Goal: Task Accomplishment & Management: Use online tool/utility

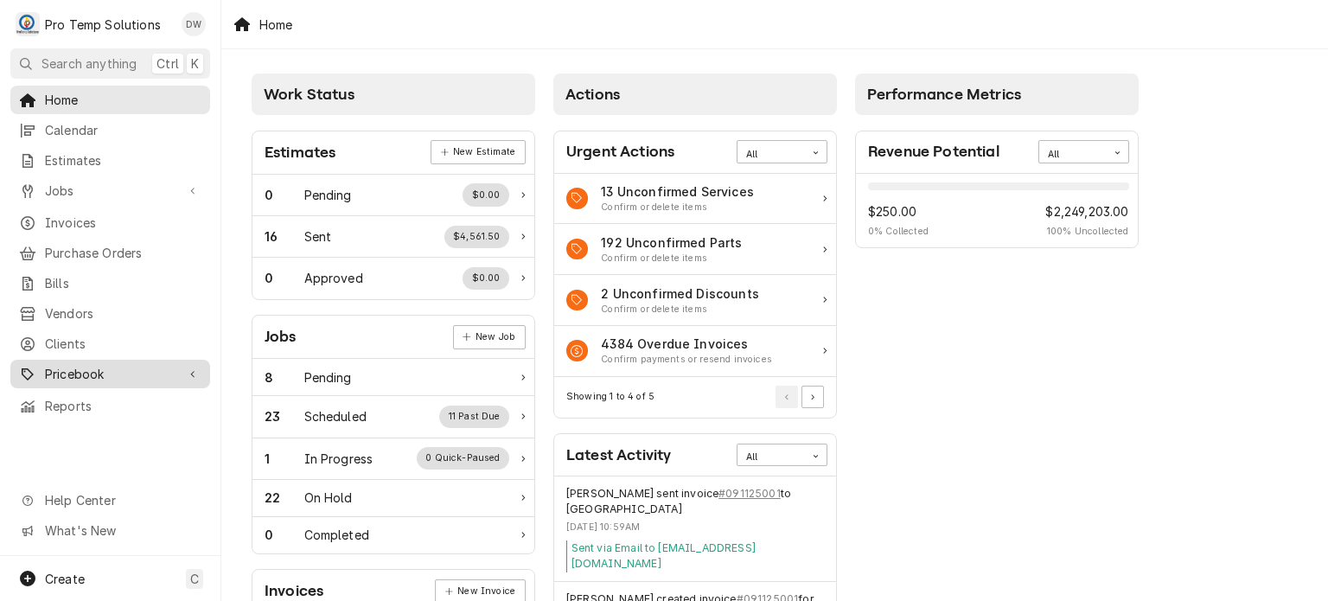
click at [137, 365] on span "Pricebook" at bounding box center [110, 374] width 131 height 18
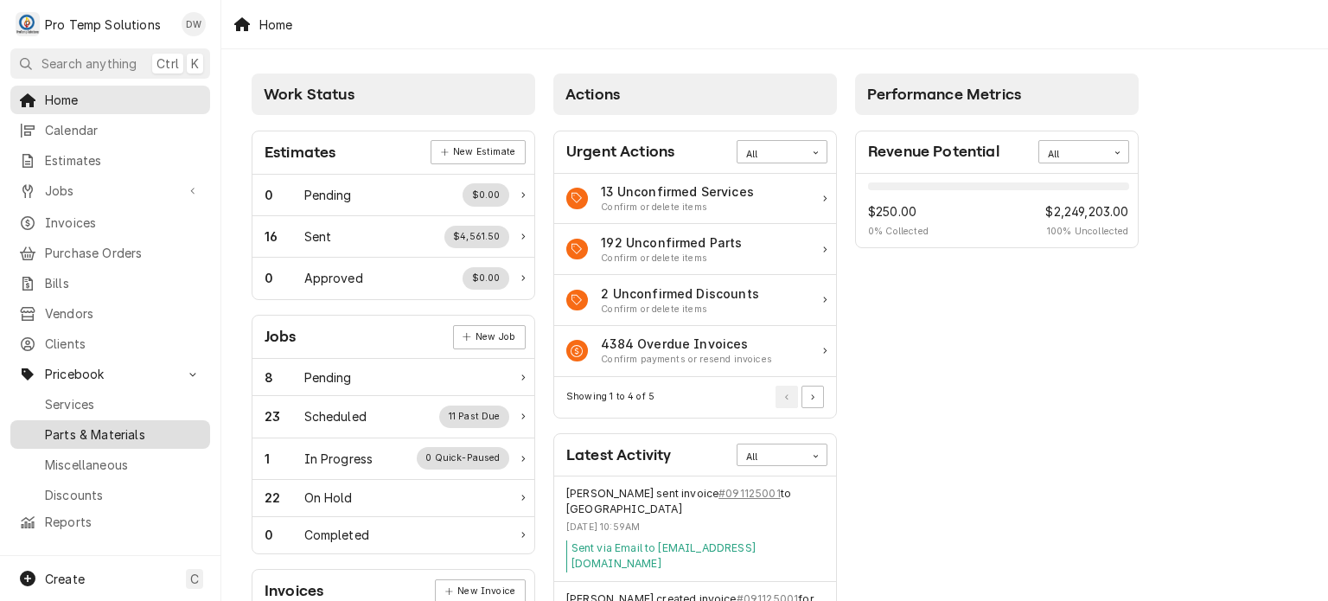
click at [122, 425] on span "Parts & Materials" at bounding box center [123, 434] width 156 height 18
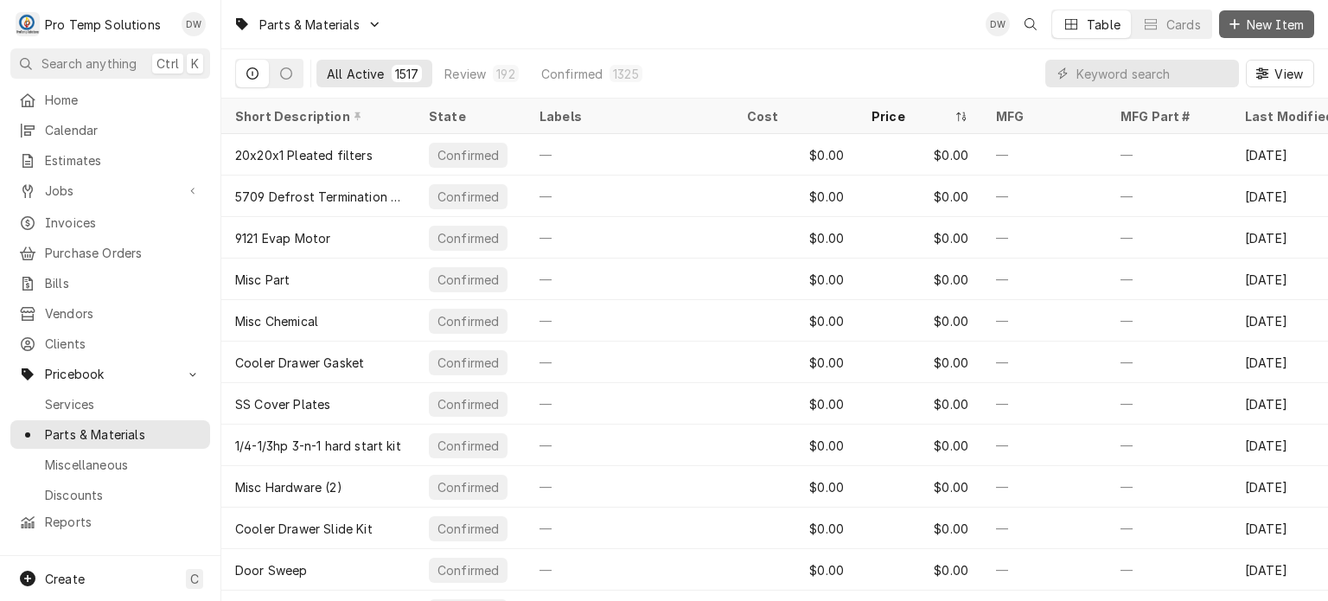
click at [1269, 24] on span "New Item" at bounding box center [1275, 25] width 64 height 18
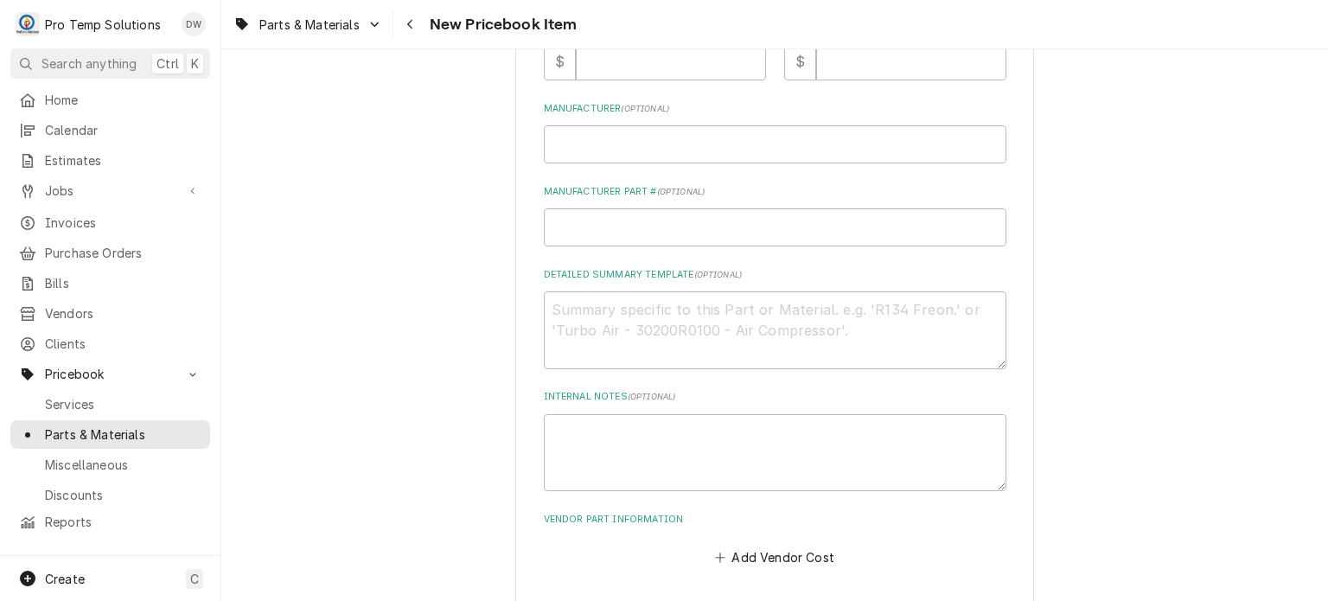
scroll to position [550, 0]
click at [662, 291] on textarea "Detailed Summary Template ( optional )" at bounding box center [775, 330] width 463 height 78
paste textarea "PT: #HOB00-291658 PLASTIC GUIDE LIST $10.00"
type textarea "x"
type textarea "PT: #HOB00-291658 PLASTIC GUIDE LIST $10.00"
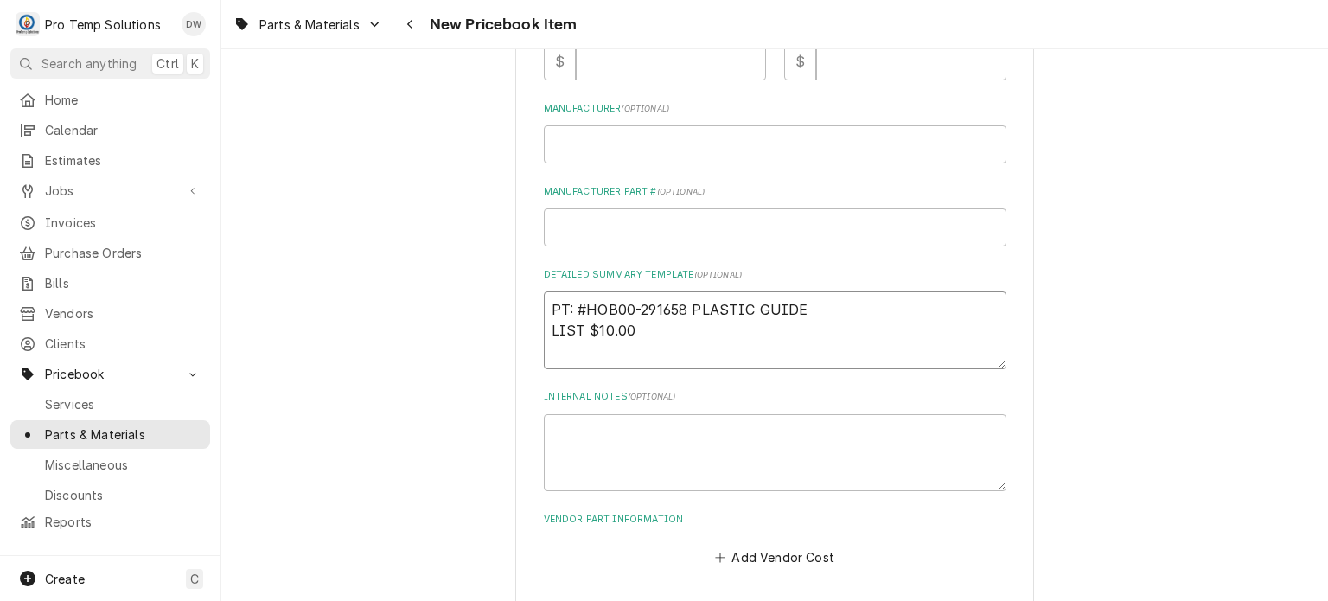
type textarea "x"
drag, startPoint x: 544, startPoint y: 300, endPoint x: 822, endPoint y: 310, distance: 278.6
click at [822, 310] on textarea "PT: #HOB00-291658 PLASTIC GUIDE LIST $10.00" at bounding box center [775, 330] width 463 height 78
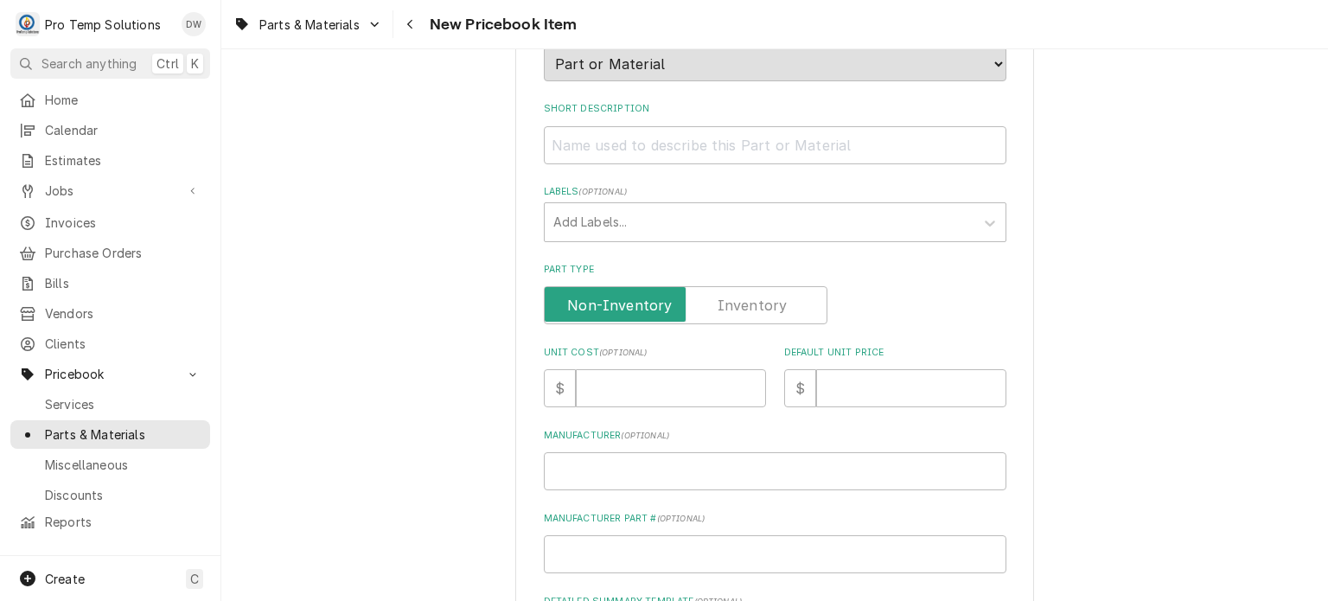
scroll to position [214, 0]
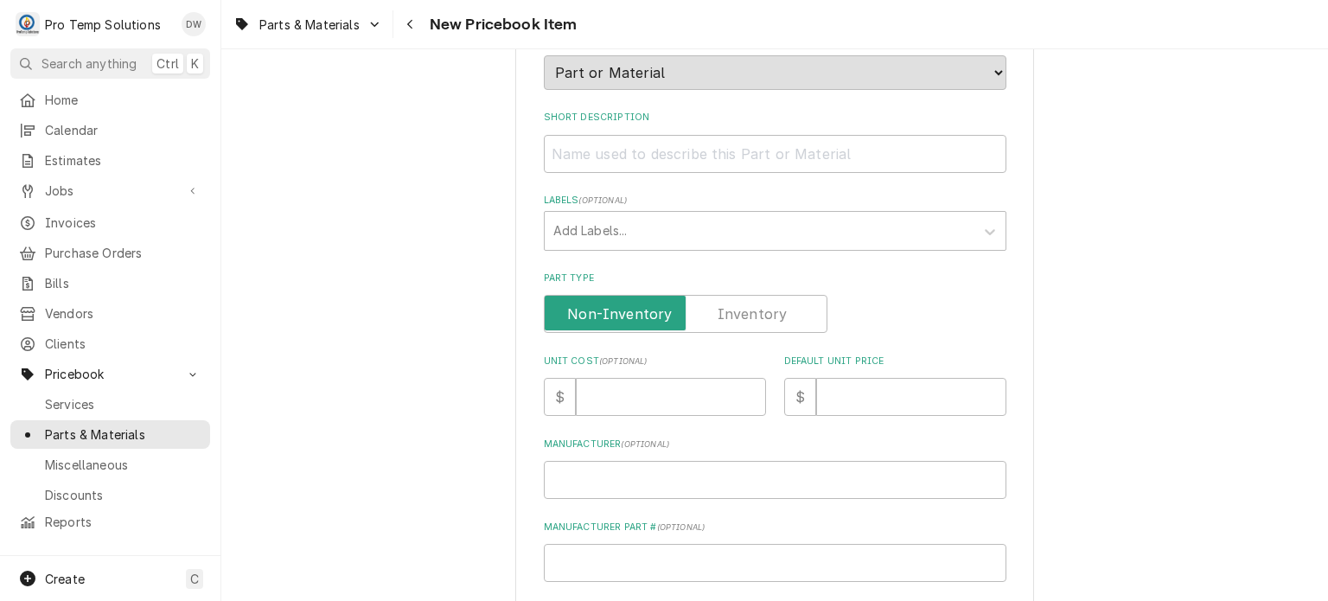
type textarea "PT: #HOB00-291658 PLASTIC GUIDE LIST $10.00"
click at [736, 163] on input "Short Description" at bounding box center [775, 154] width 463 height 38
paste input "PT: #HOB00-291658 PLASTIC GUIDE"
type textarea "x"
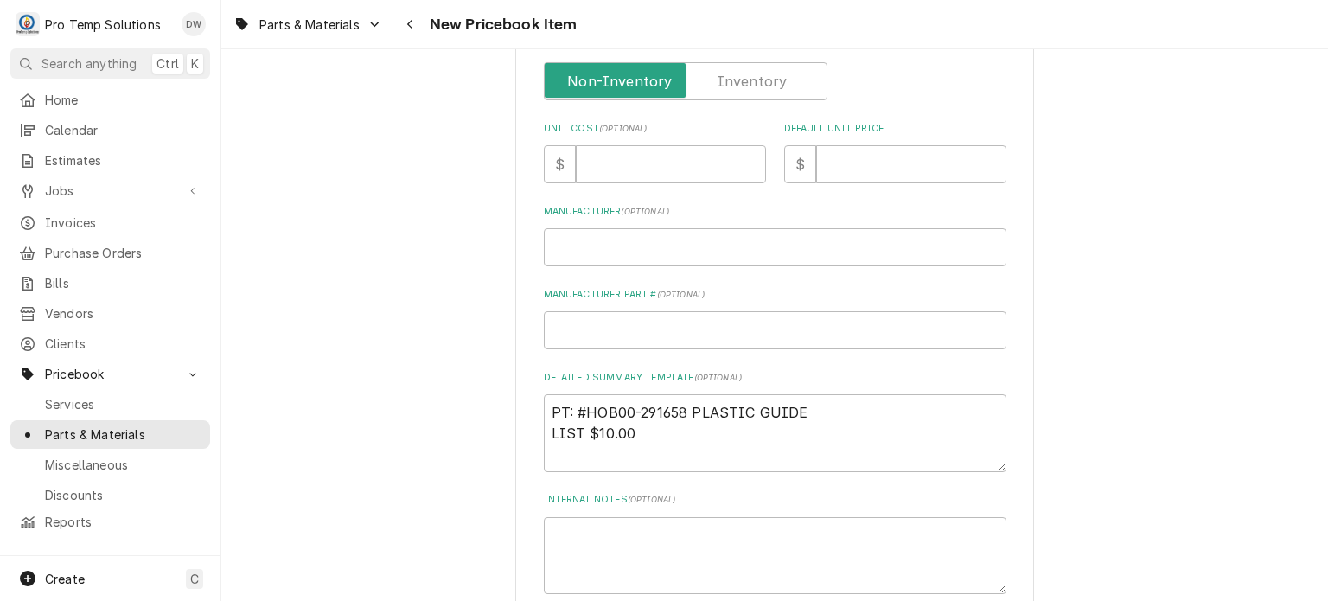
scroll to position [450, 0]
type input "PT: #HOB00-291658 PLASTIC GUIDE"
drag, startPoint x: 586, startPoint y: 431, endPoint x: 640, endPoint y: 431, distance: 53.6
click at [640, 431] on textarea "PT: #HOB00-291658 PLASTIC GUIDE LIST $10.00" at bounding box center [775, 431] width 463 height 78
click at [886, 174] on input "Default Unit Price" at bounding box center [911, 162] width 190 height 38
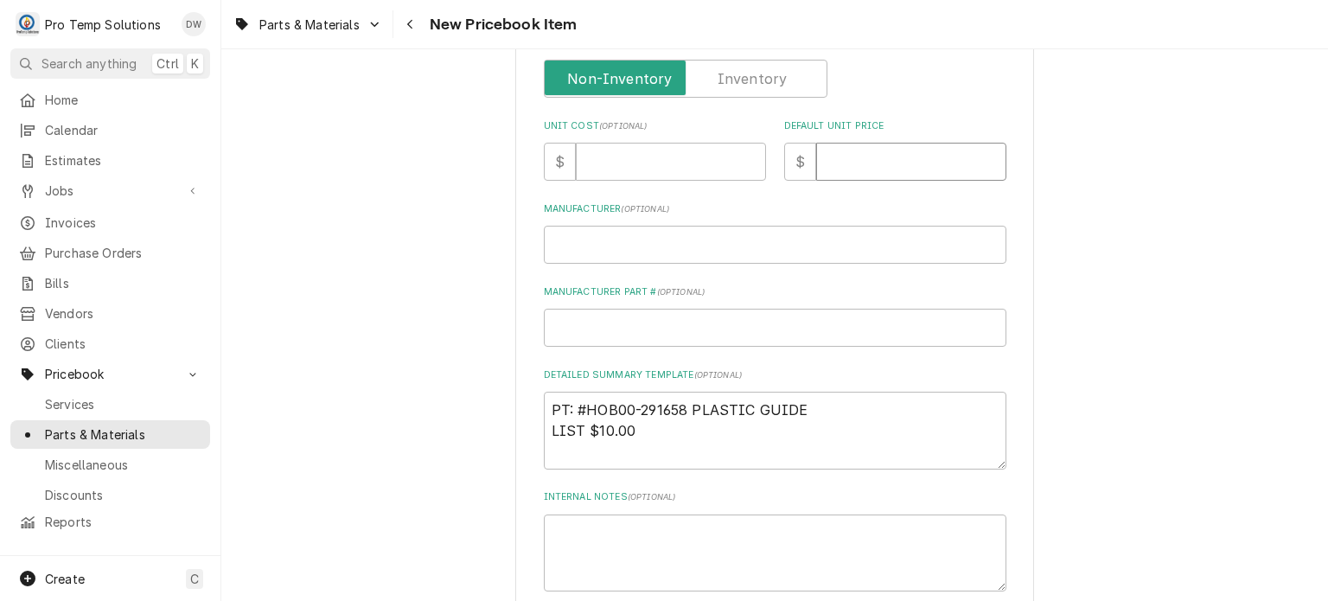
paste input "10.00"
type textarea "x"
type input "10.00"
click at [685, 149] on input "Unit Cost ( optional )" at bounding box center [671, 162] width 190 height 38
type textarea "x"
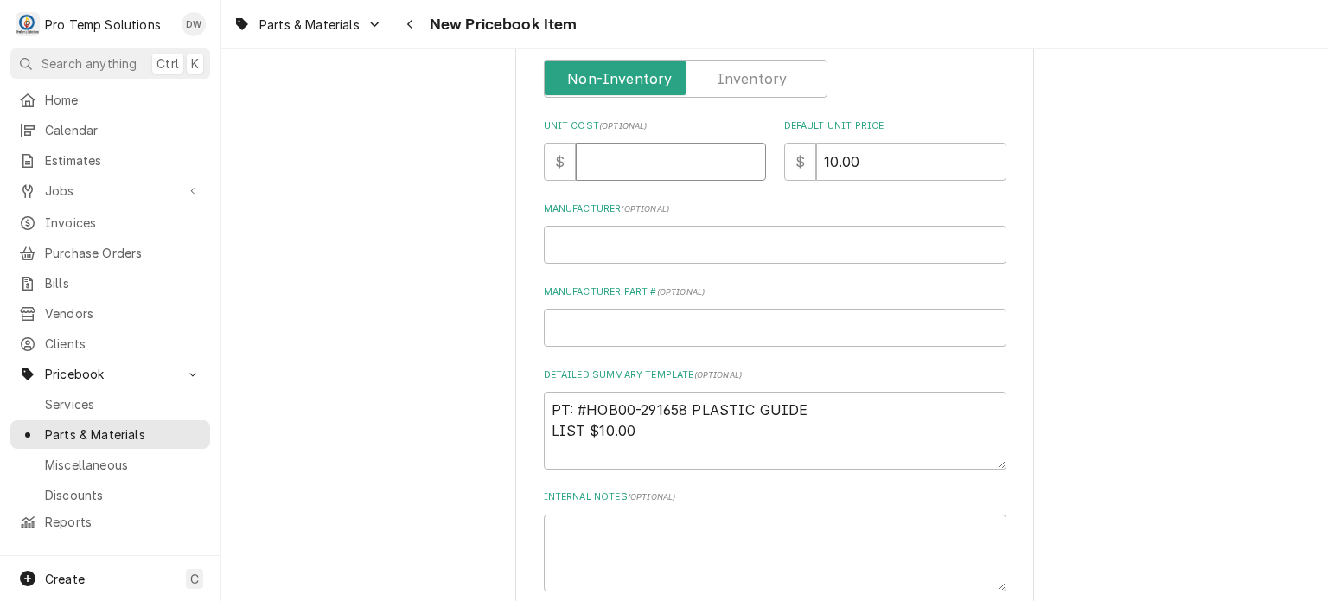
type input "7"
type textarea "x"
type input "7.4"
type textarea "x"
type input "7.44"
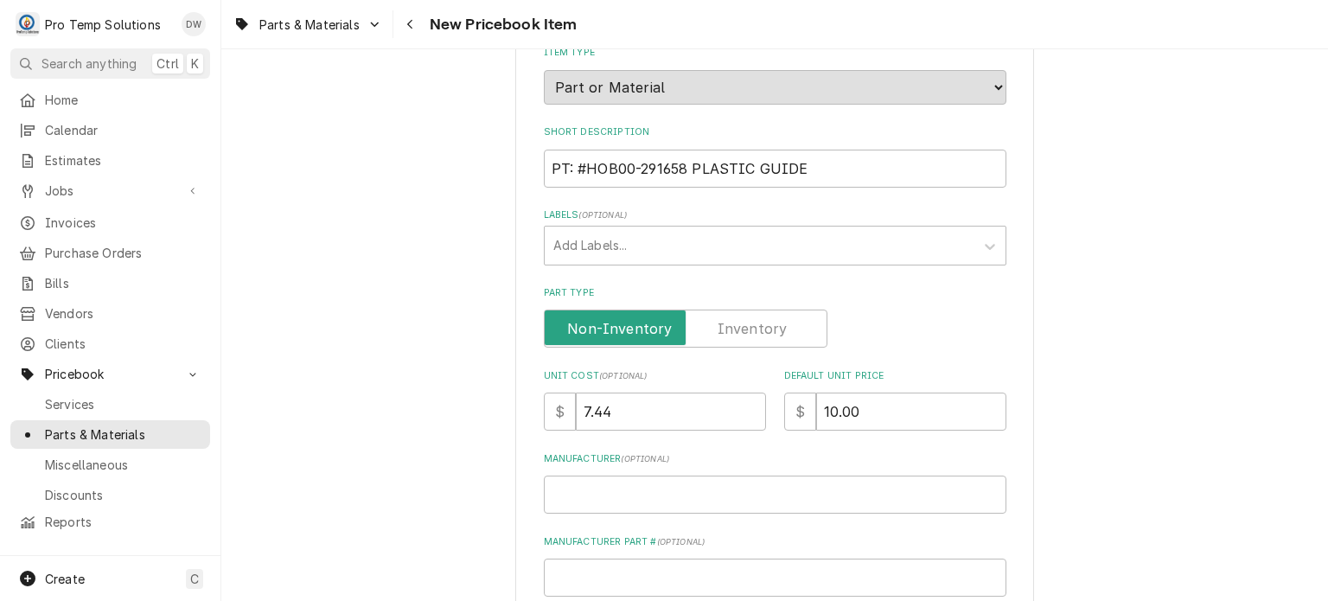
scroll to position [0, 0]
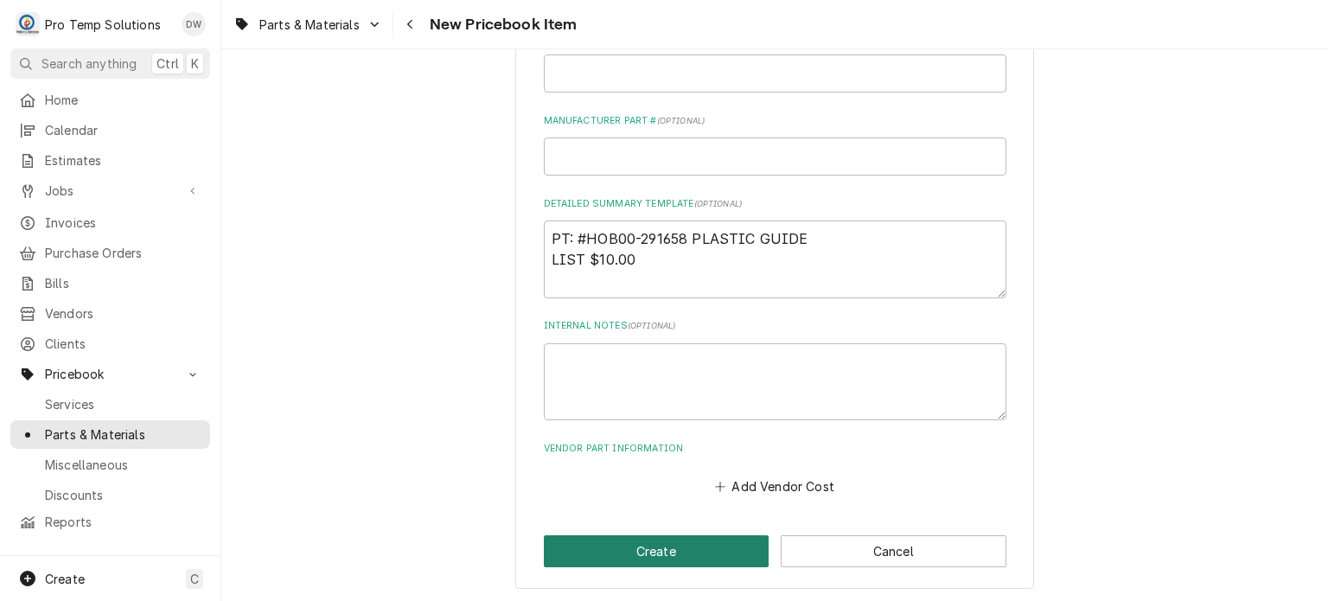
click at [586, 547] on button "Create" at bounding box center [657, 551] width 226 height 32
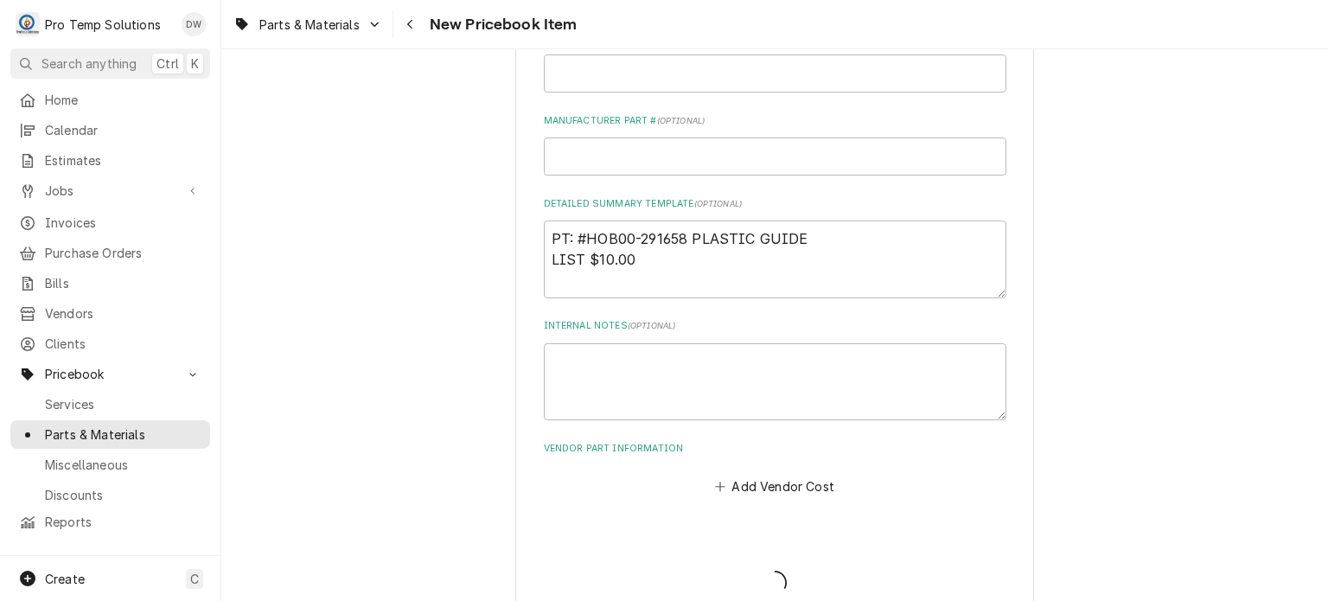
type textarea "x"
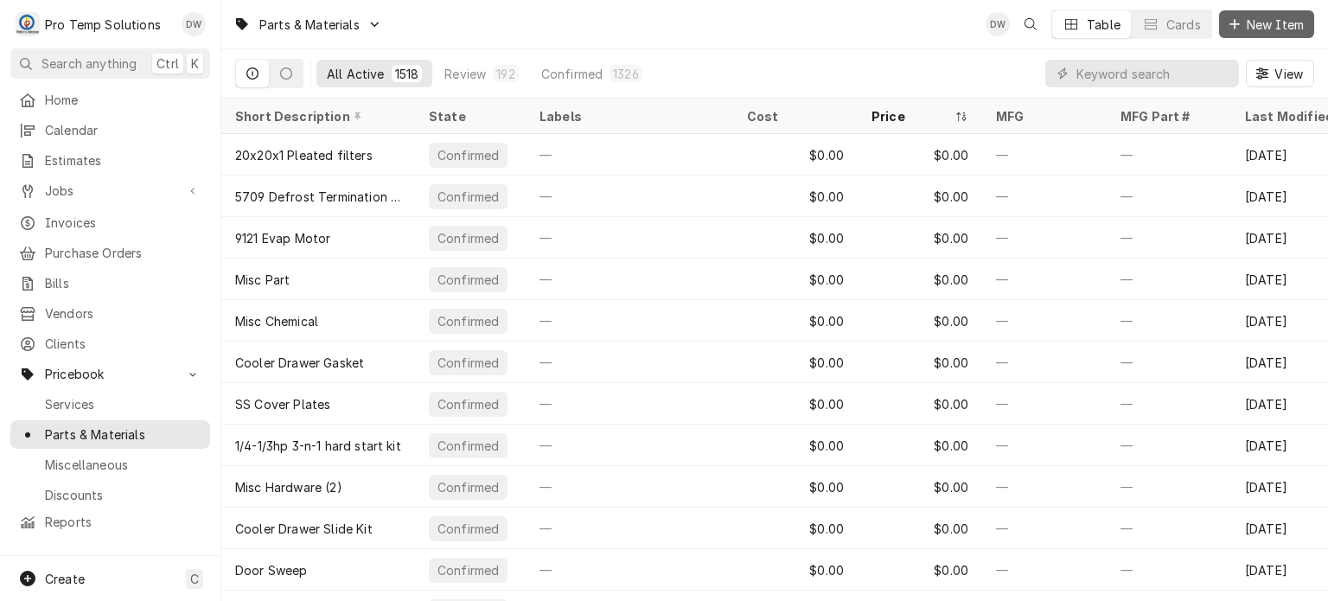
click at [1258, 21] on span "New Item" at bounding box center [1275, 25] width 64 height 18
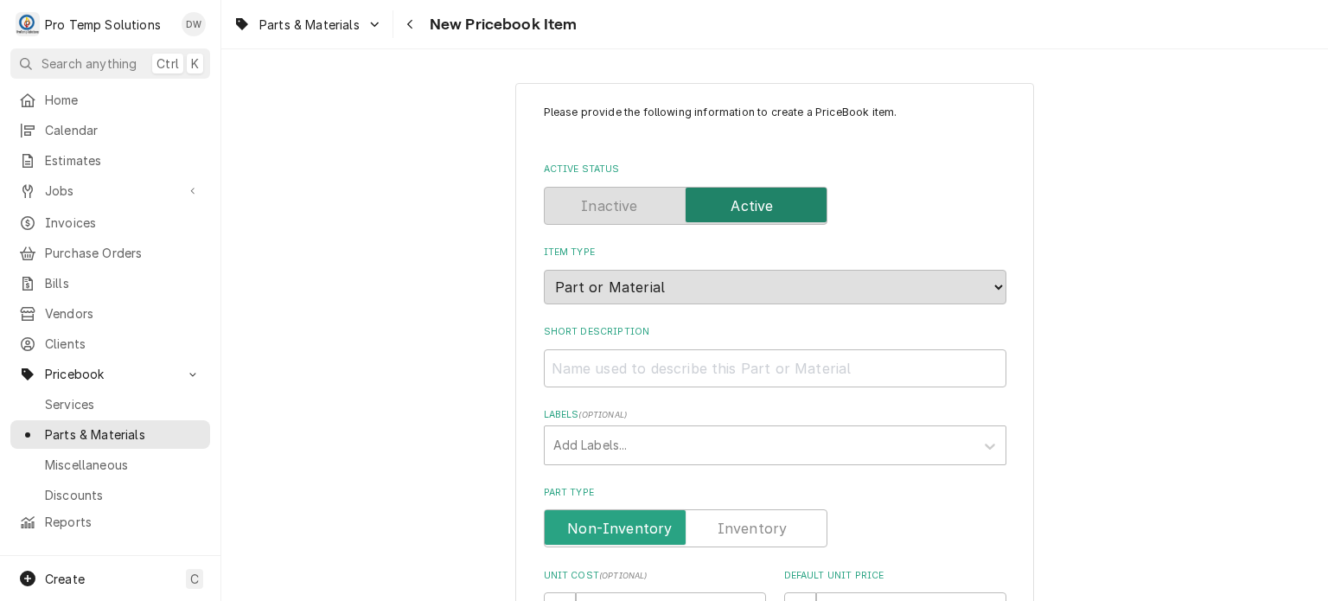
scroll to position [621, 0]
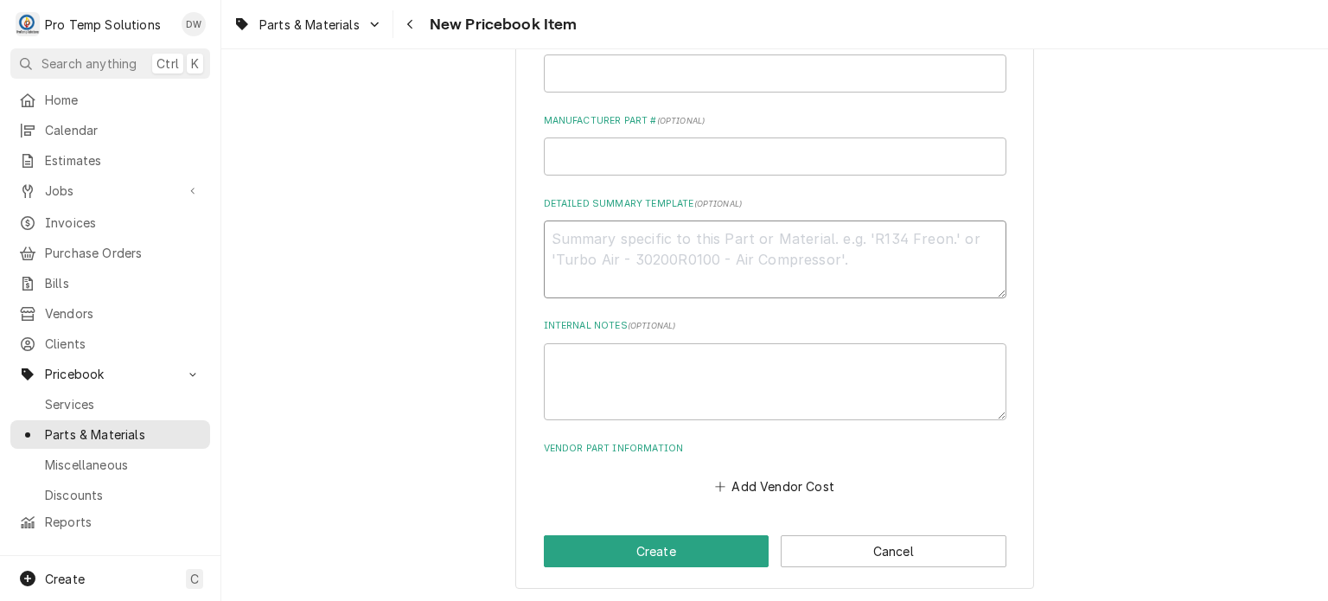
click at [595, 265] on textarea "Detailed Summary Template ( optional )" at bounding box center [775, 259] width 463 height 78
paste textarea "PT: #HOB00-123886 WIPER PULLEY LIST: $24.00"
type textarea "x"
type textarea "PT: #HOB00-123886 WIPER PULLEY LIST: $24.00"
type textarea "x"
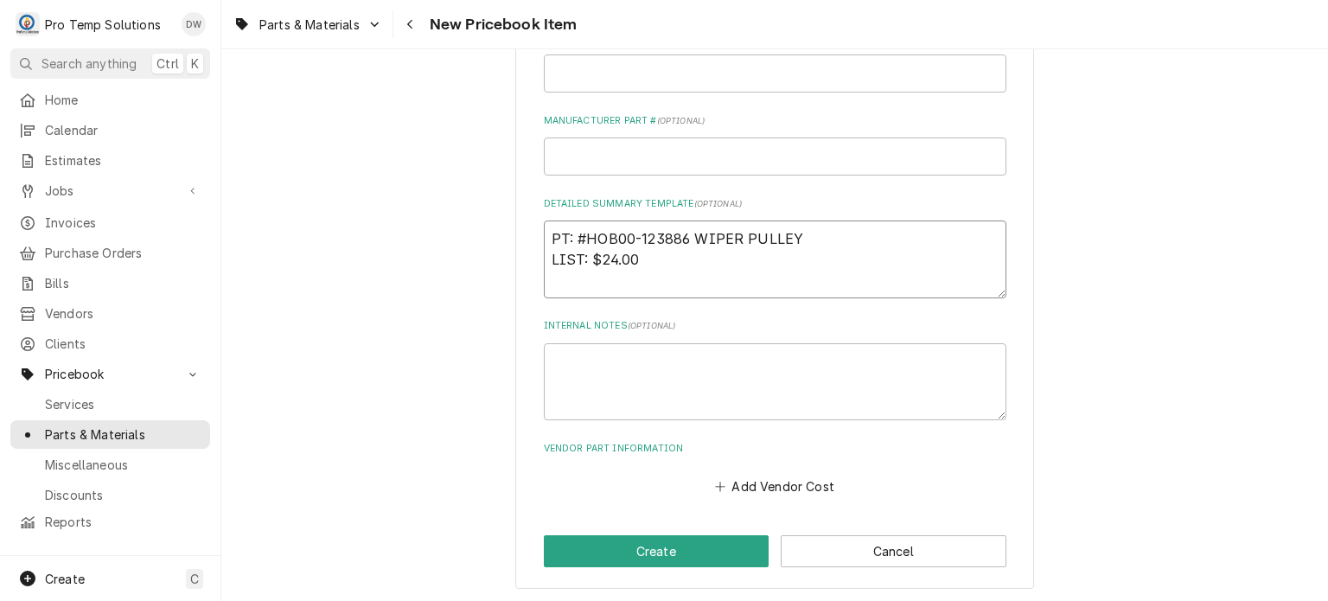
drag, startPoint x: 548, startPoint y: 228, endPoint x: 803, endPoint y: 211, distance: 255.6
click at [803, 211] on div "Detailed Summary Template ( optional ) PT: #HOB00-123886 WIPER PULLEY LIST: $24…" at bounding box center [775, 247] width 463 height 101
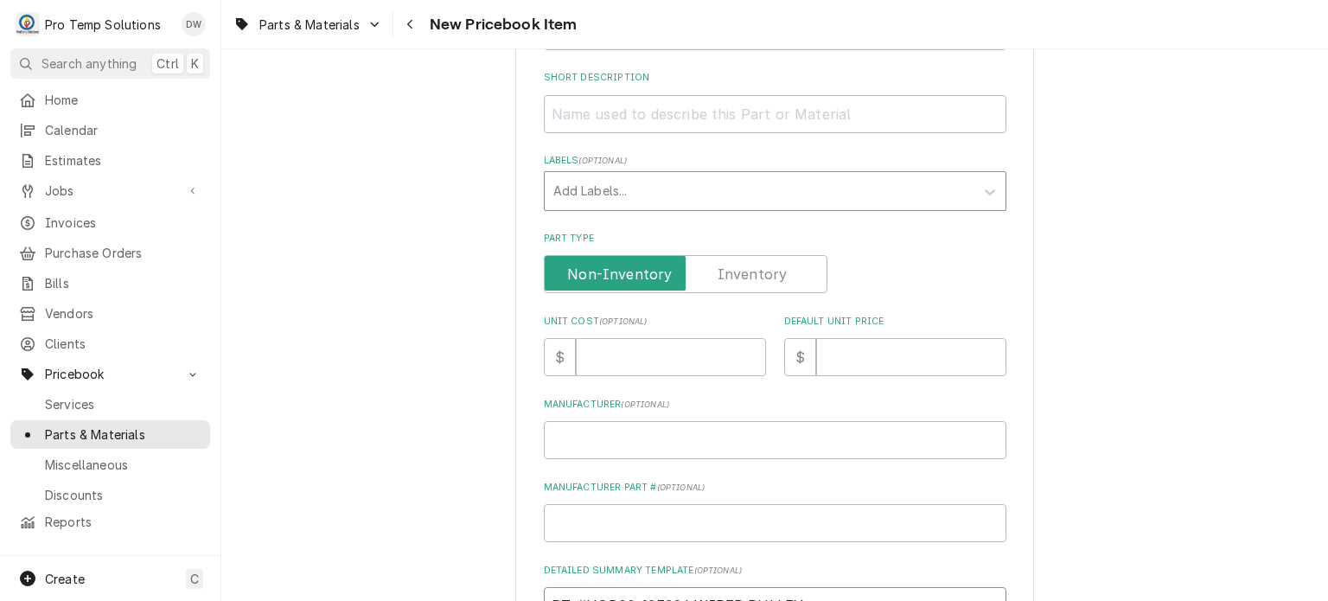
scroll to position [251, 0]
type textarea "PT: #HOB00-123886 WIPER PULLEY LIST: $24.00"
click at [725, 126] on input "Short Description" at bounding box center [775, 118] width 463 height 38
paste input "PT: #HOB00-123886 WIPER PULLEY"
type textarea "x"
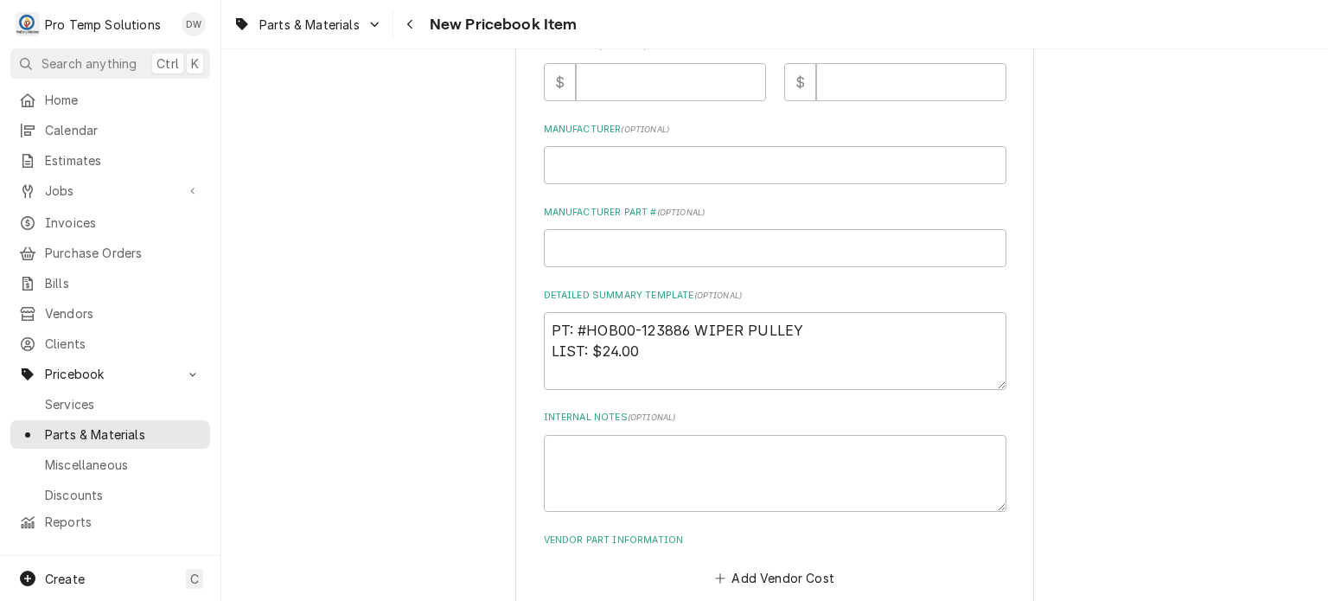
scroll to position [0, 0]
type input "PT: #HOB00-123886 WIPER PULLEY"
drag, startPoint x: 588, startPoint y: 354, endPoint x: 651, endPoint y: 354, distance: 63.1
click at [651, 354] on textarea "PT: #HOB00-123886 WIPER PULLEY LIST: $24.00" at bounding box center [775, 351] width 463 height 78
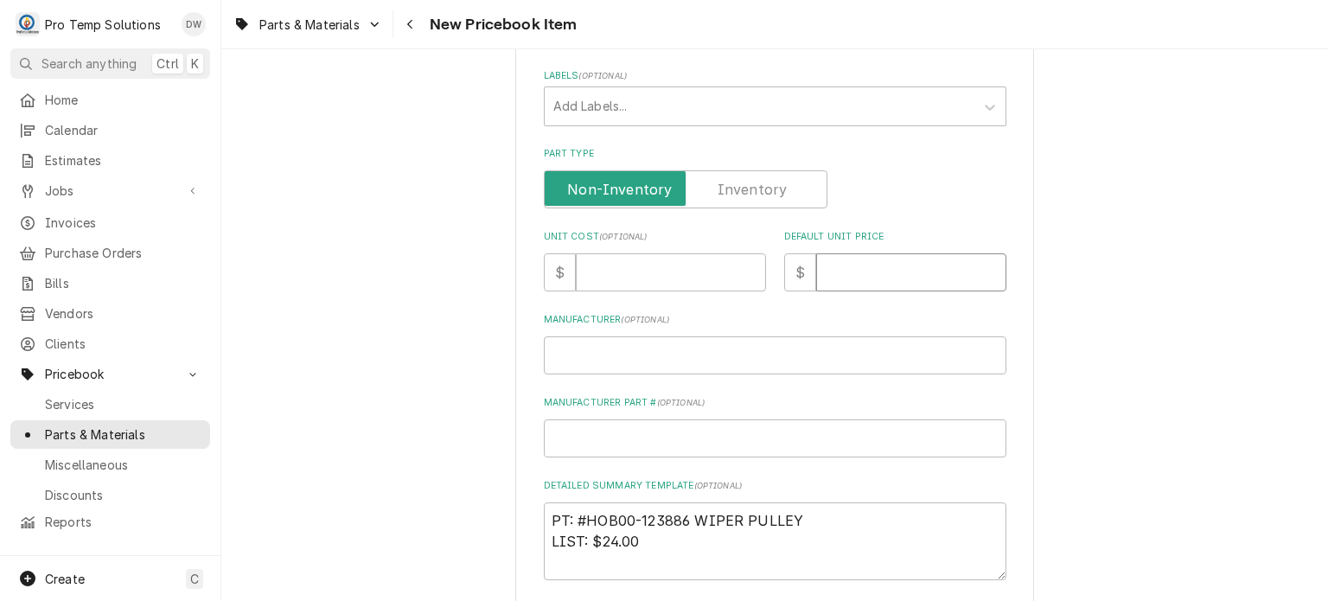
click at [867, 260] on input "Default Unit Price" at bounding box center [911, 272] width 190 height 38
paste input "24.00"
type textarea "x"
type input "24.00"
click at [611, 265] on input "Unit Cost ( optional )" at bounding box center [671, 272] width 190 height 38
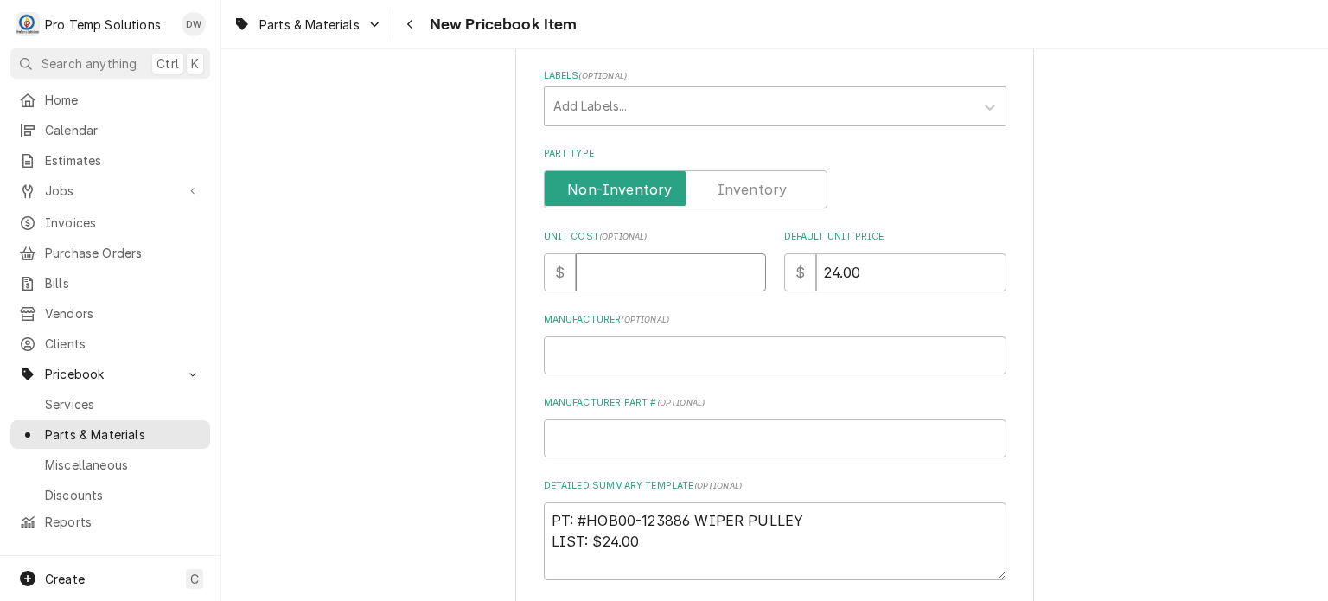
paste input "18.47"
type textarea "x"
type input "18.47"
click at [359, 252] on div "Please provide the following information to create a PriceBook item. Active Sta…" at bounding box center [774, 308] width 1107 height 1158
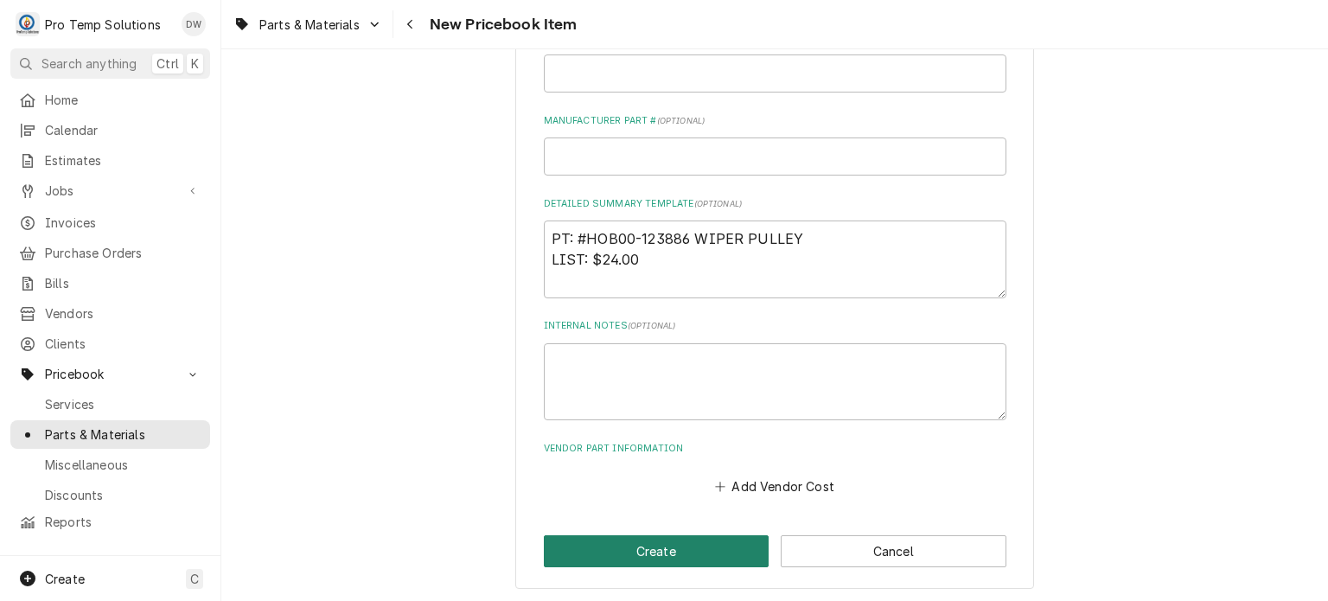
click at [633, 548] on button "Create" at bounding box center [657, 551] width 226 height 32
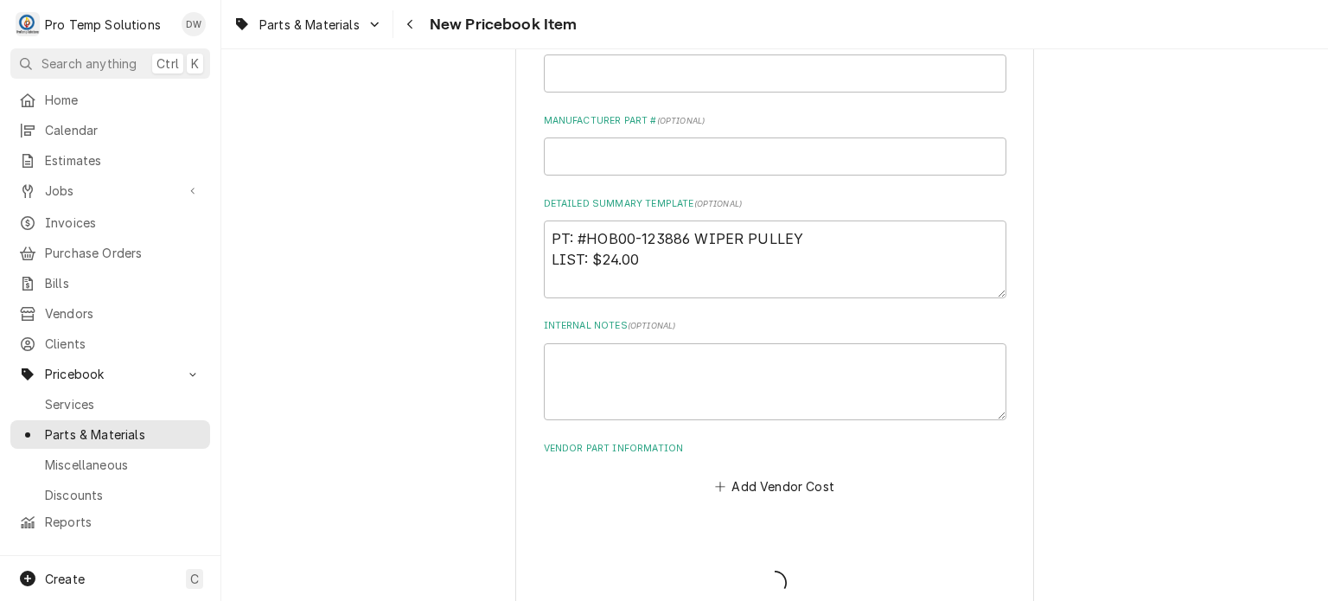
type textarea "x"
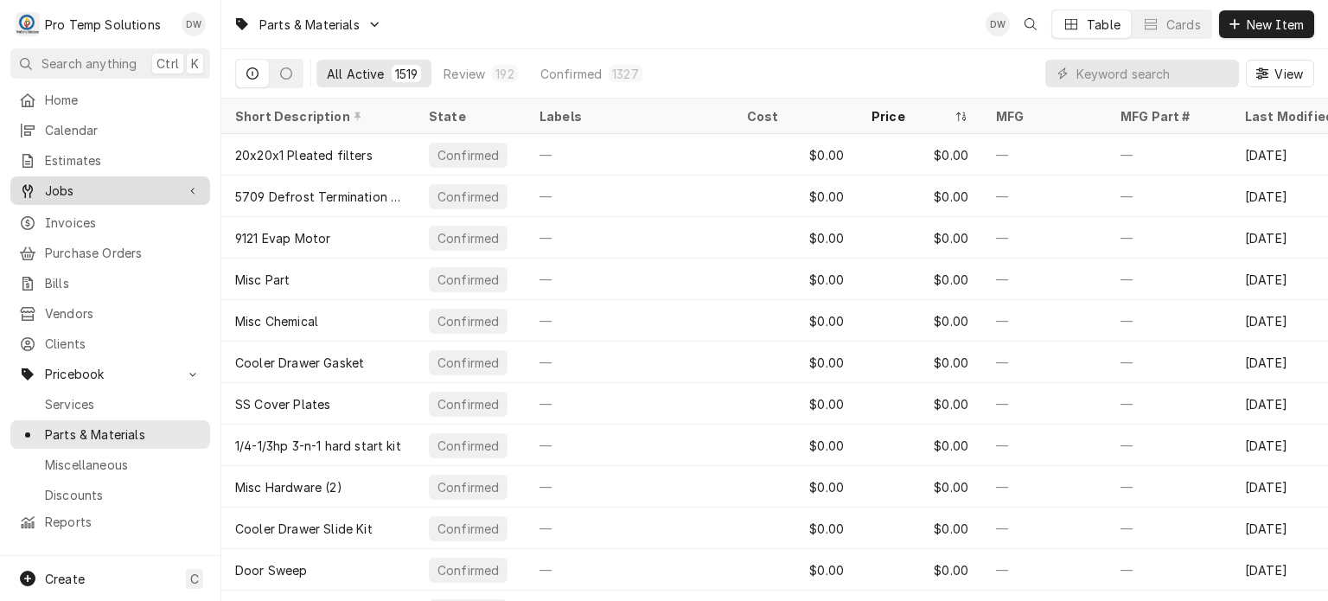
click at [84, 183] on span "Jobs" at bounding box center [110, 191] width 131 height 18
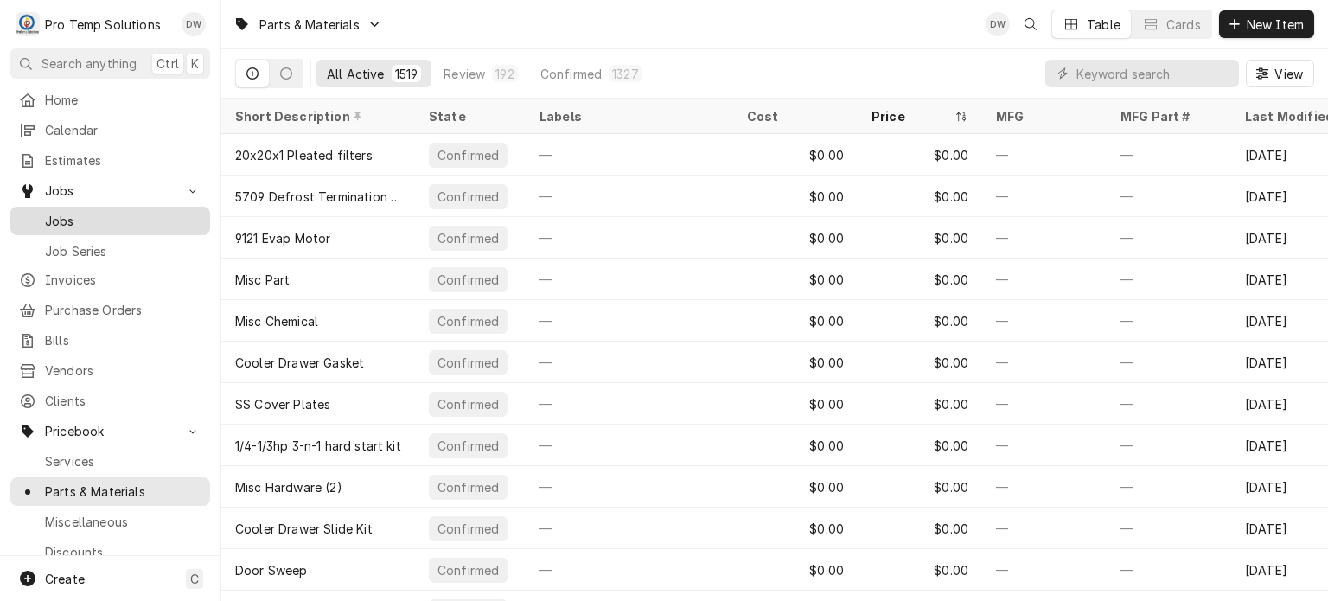
click at [100, 217] on span "Jobs" at bounding box center [123, 221] width 156 height 18
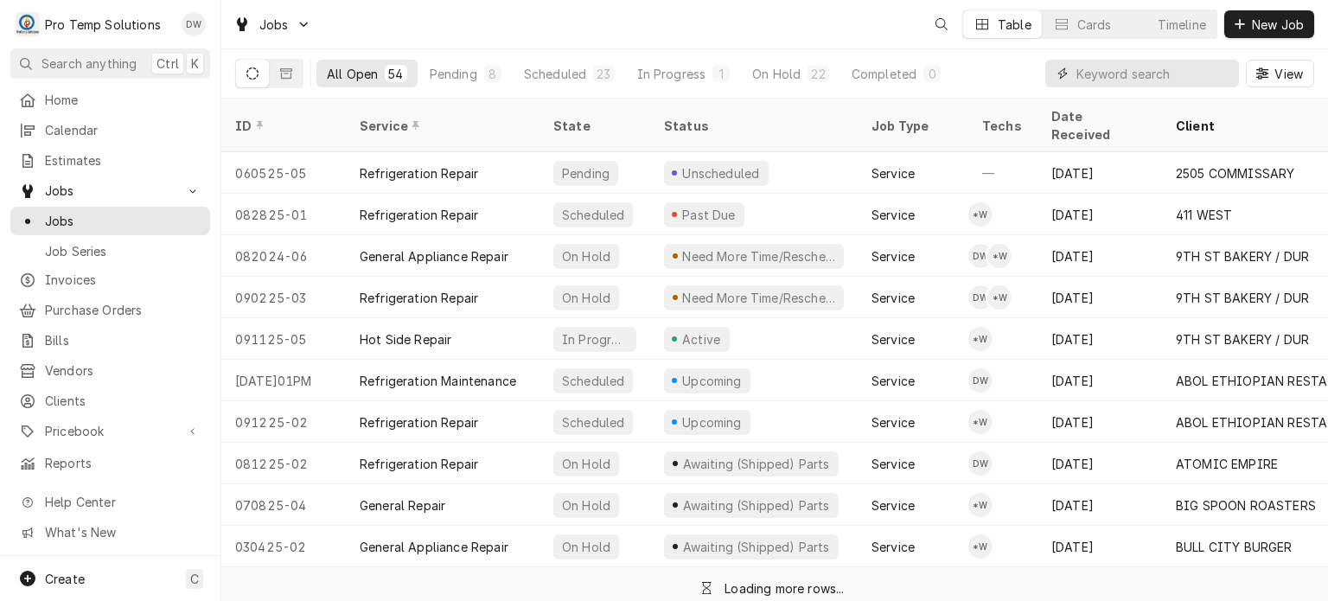
click at [1134, 79] on input "Dynamic Content Wrapper" at bounding box center [1153, 74] width 154 height 28
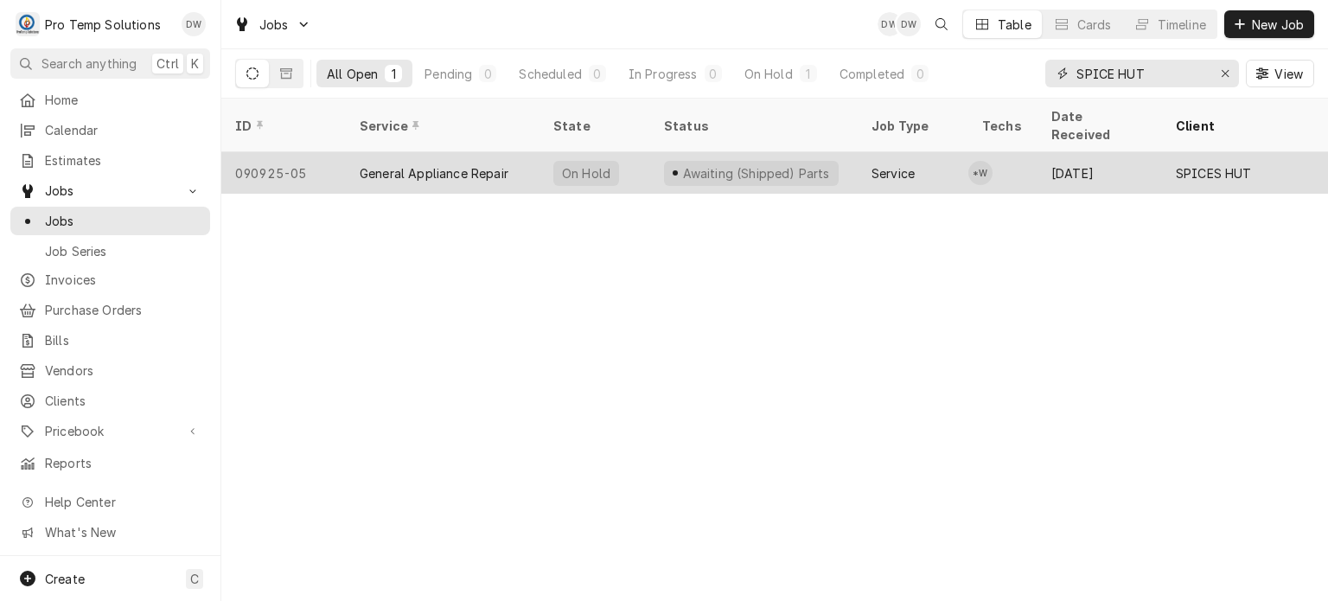
type input "SPICE HUT"
click at [894, 164] on div "Service" at bounding box center [892, 173] width 43 height 18
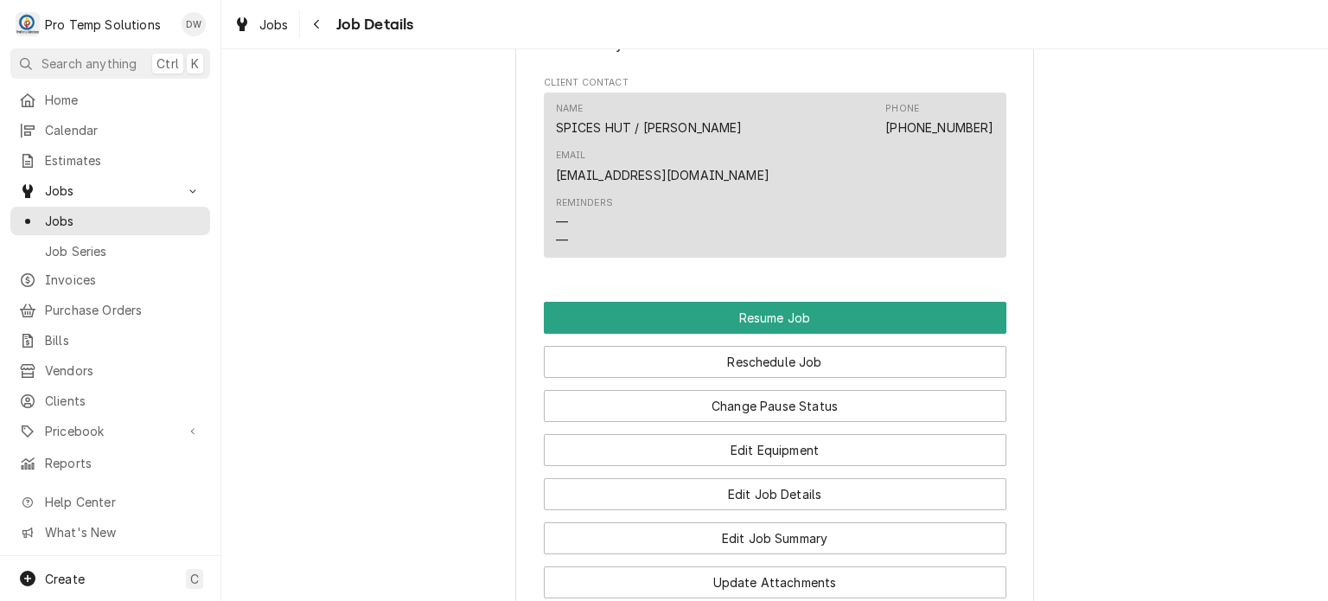
scroll to position [1326, 0]
click at [594, 509] on div "Edit Job Summary" at bounding box center [775, 531] width 463 height 44
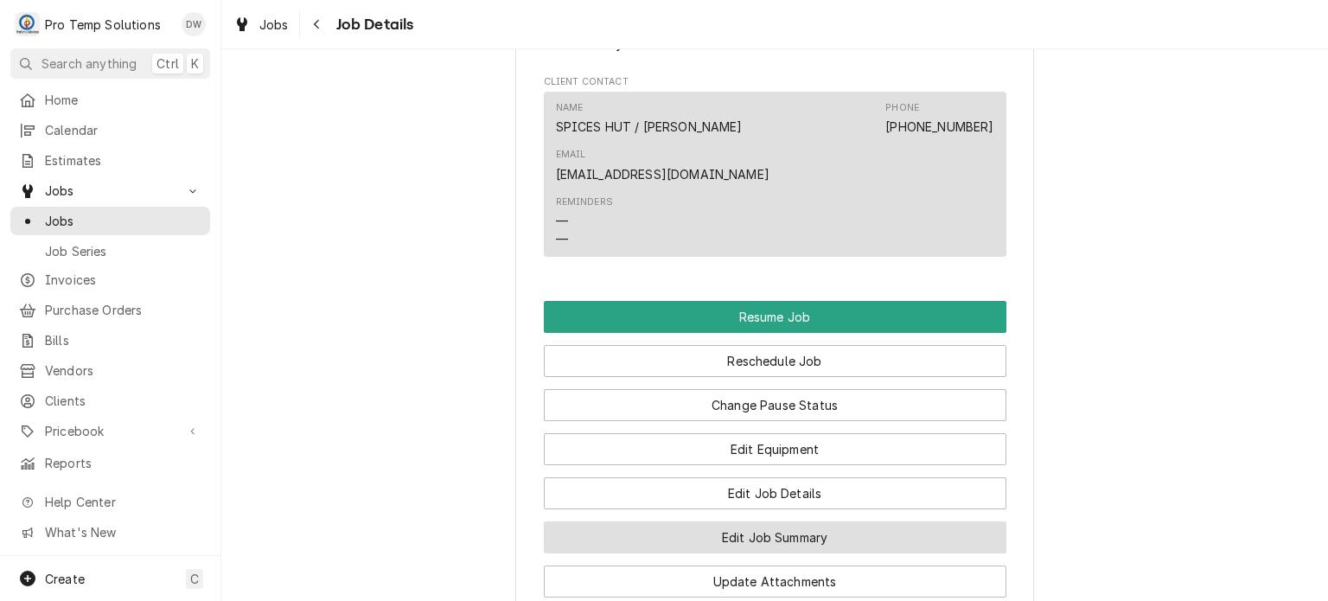
click at [593, 521] on button "Edit Job Summary" at bounding box center [775, 537] width 463 height 32
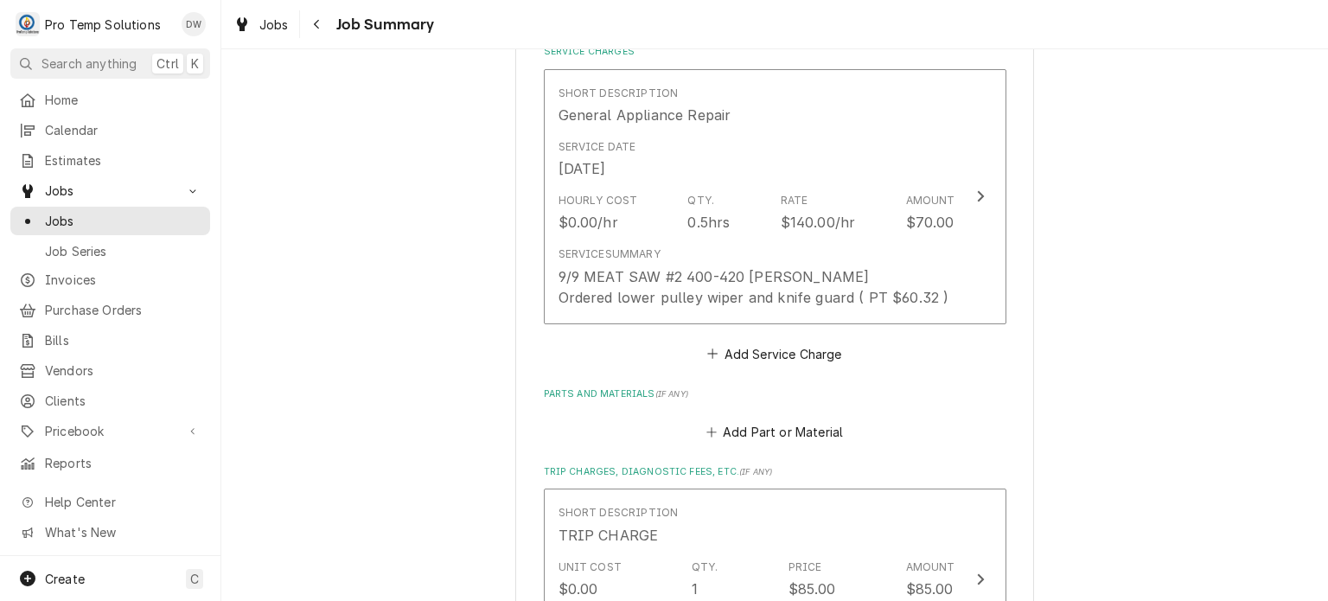
scroll to position [515, 0]
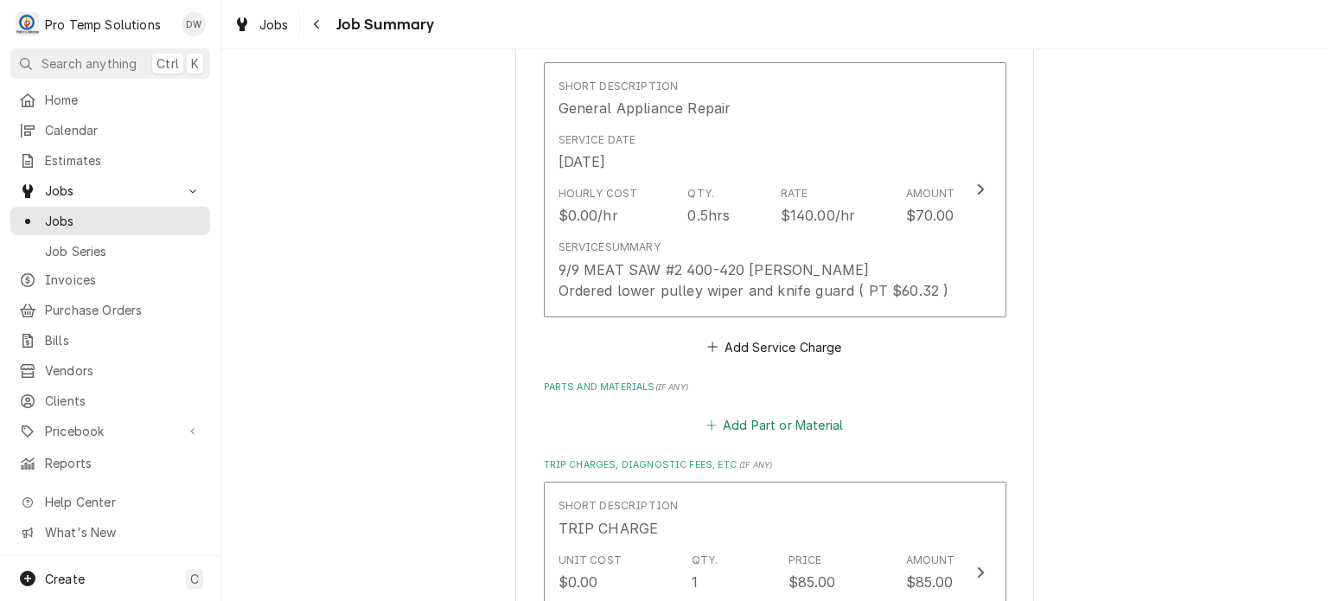
click at [753, 419] on button "Add Part or Material" at bounding box center [774, 424] width 143 height 24
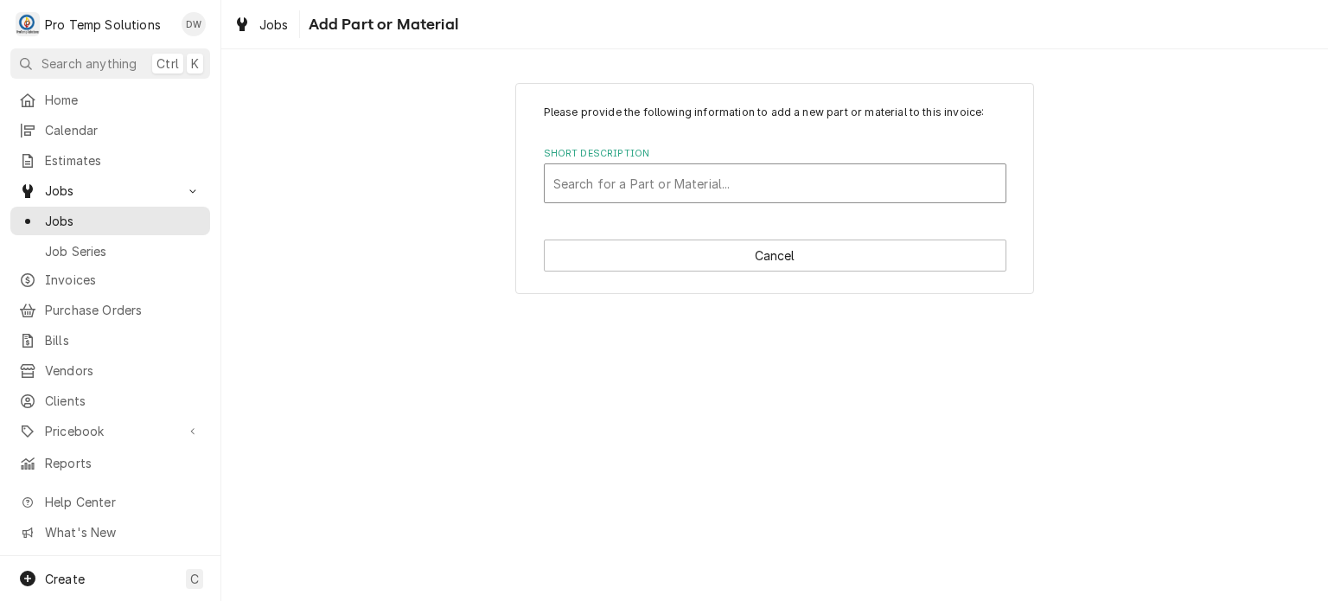
click at [689, 175] on div "Short Description" at bounding box center [774, 183] width 443 height 31
type input "291658"
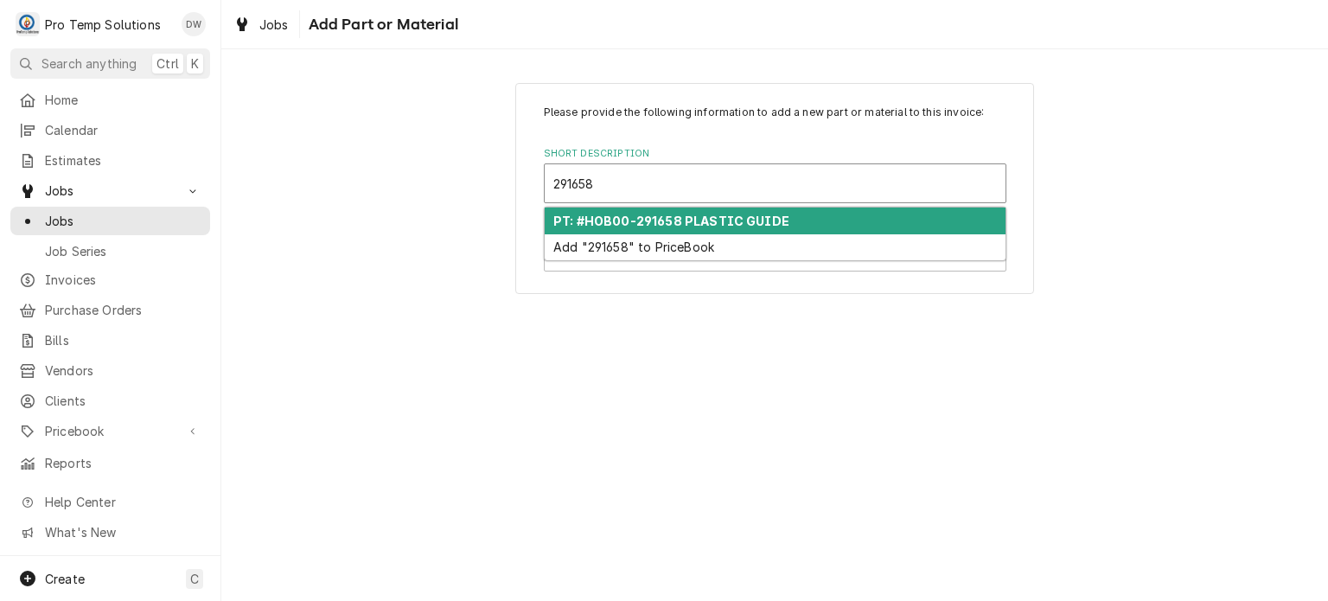
click at [721, 222] on strong "PT: #HOB00-291658 PLASTIC GUIDE" at bounding box center [671, 221] width 236 height 15
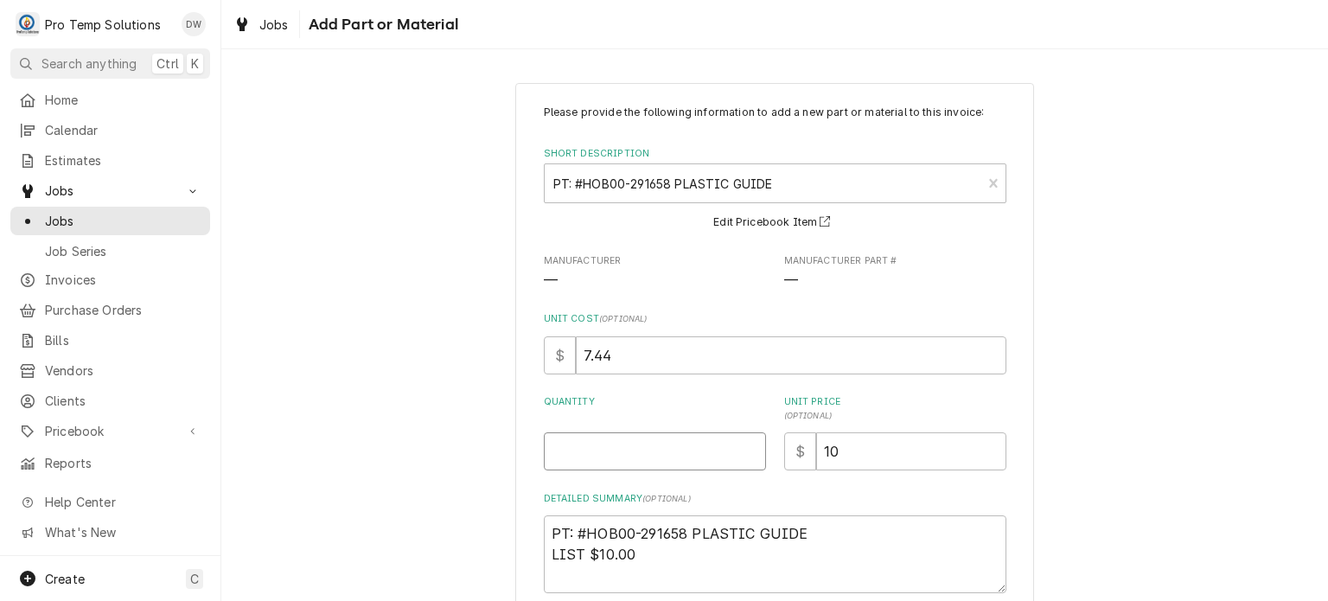
click at [638, 451] on input "Quantity" at bounding box center [655, 451] width 222 height 38
type textarea "x"
type input "1"
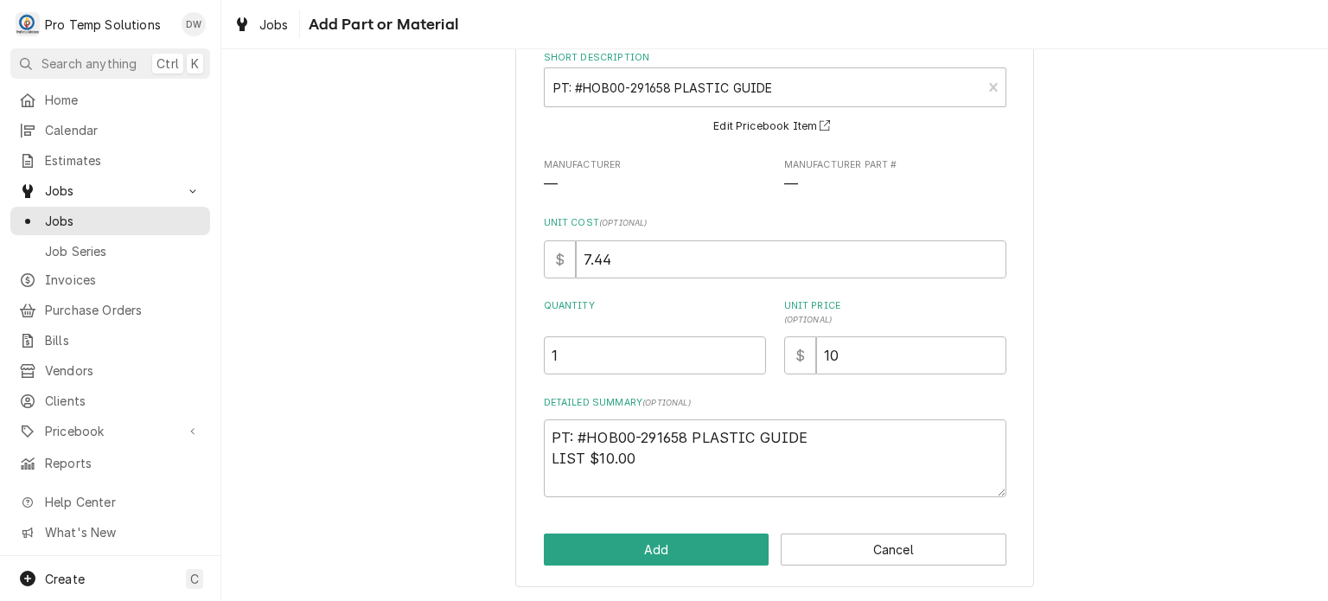
scroll to position [93, 0]
click at [611, 553] on button "Add" at bounding box center [657, 552] width 226 height 32
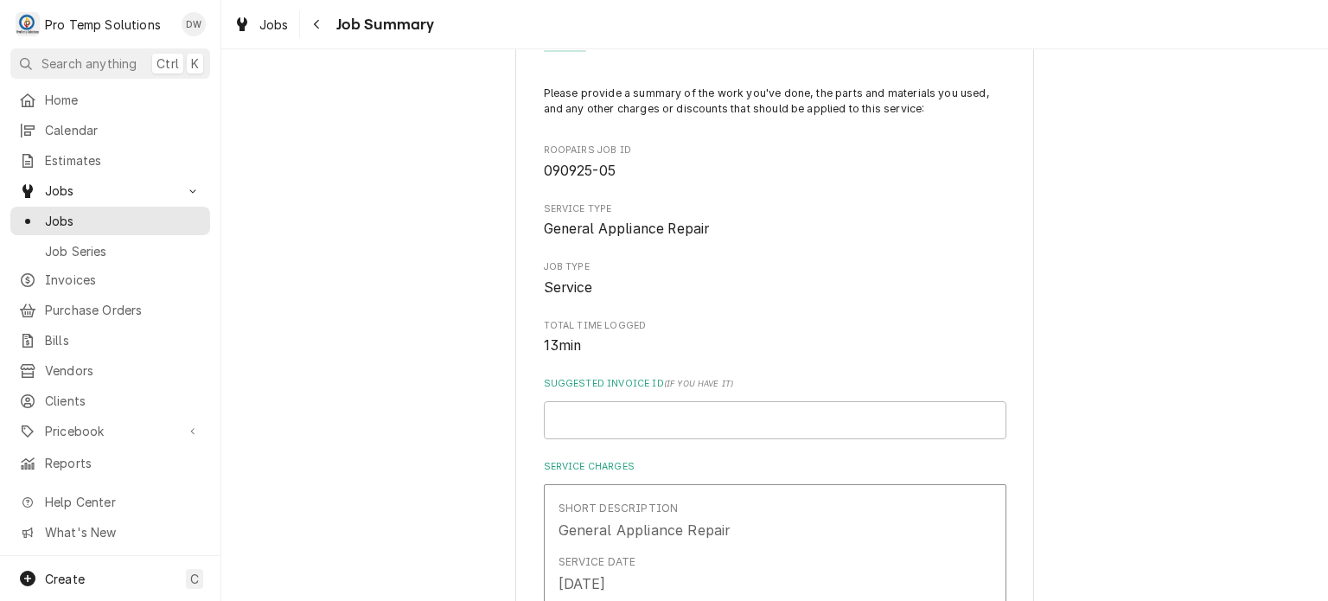
scroll to position [515, 0]
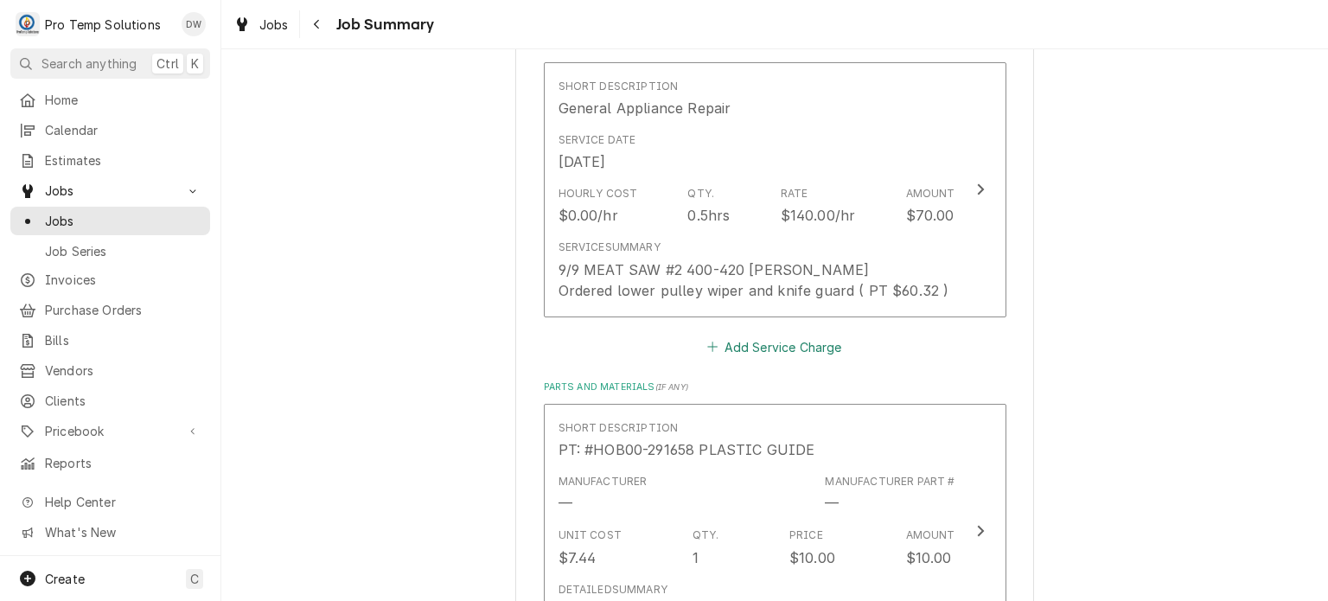
click at [725, 345] on button "Add Service Charge" at bounding box center [775, 347] width 140 height 24
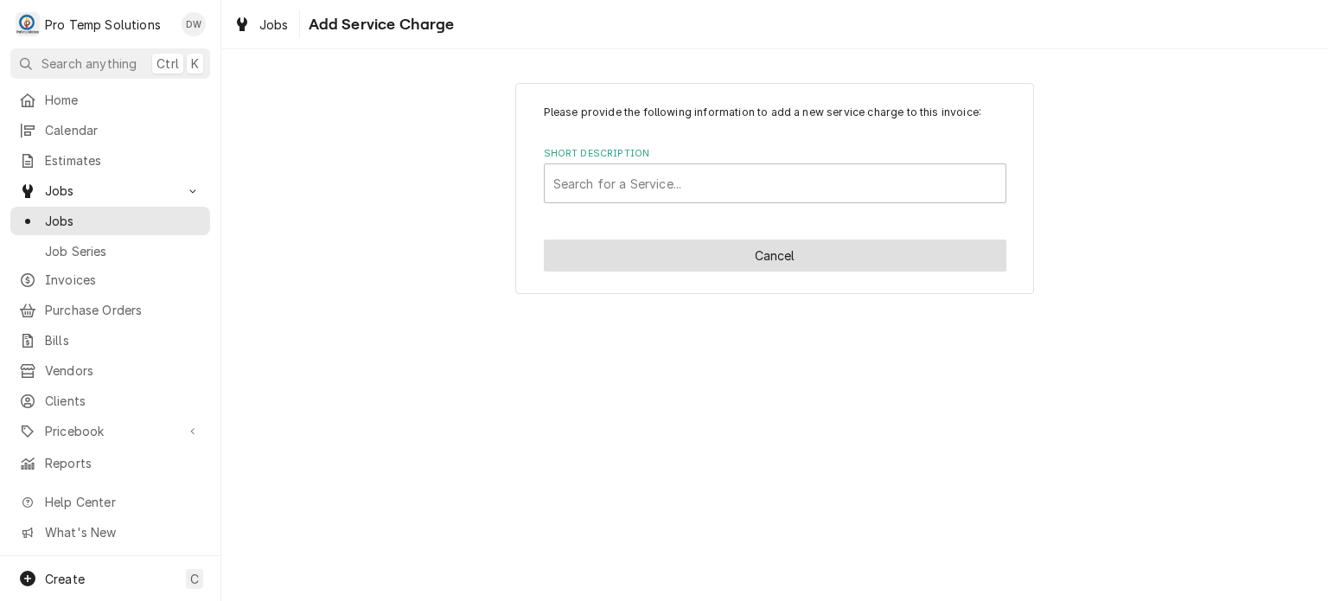
click at [593, 245] on button "Cancel" at bounding box center [775, 255] width 463 height 32
type textarea "x"
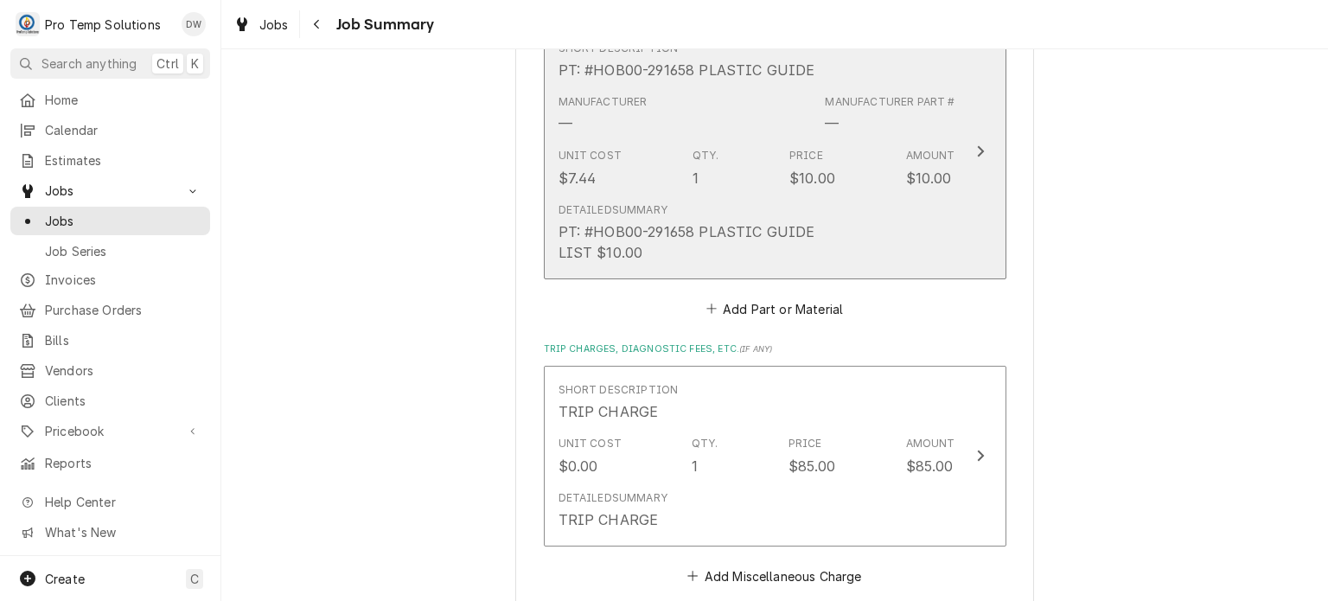
scroll to position [897, 0]
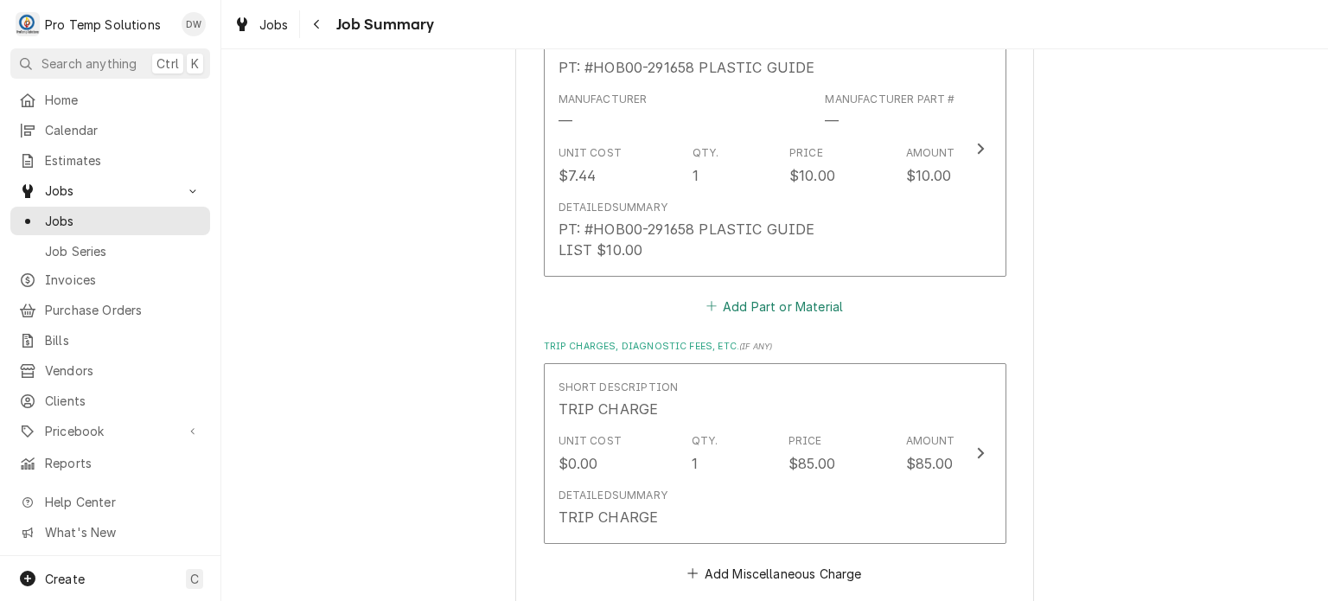
click at [770, 305] on button "Add Part or Material" at bounding box center [774, 306] width 143 height 24
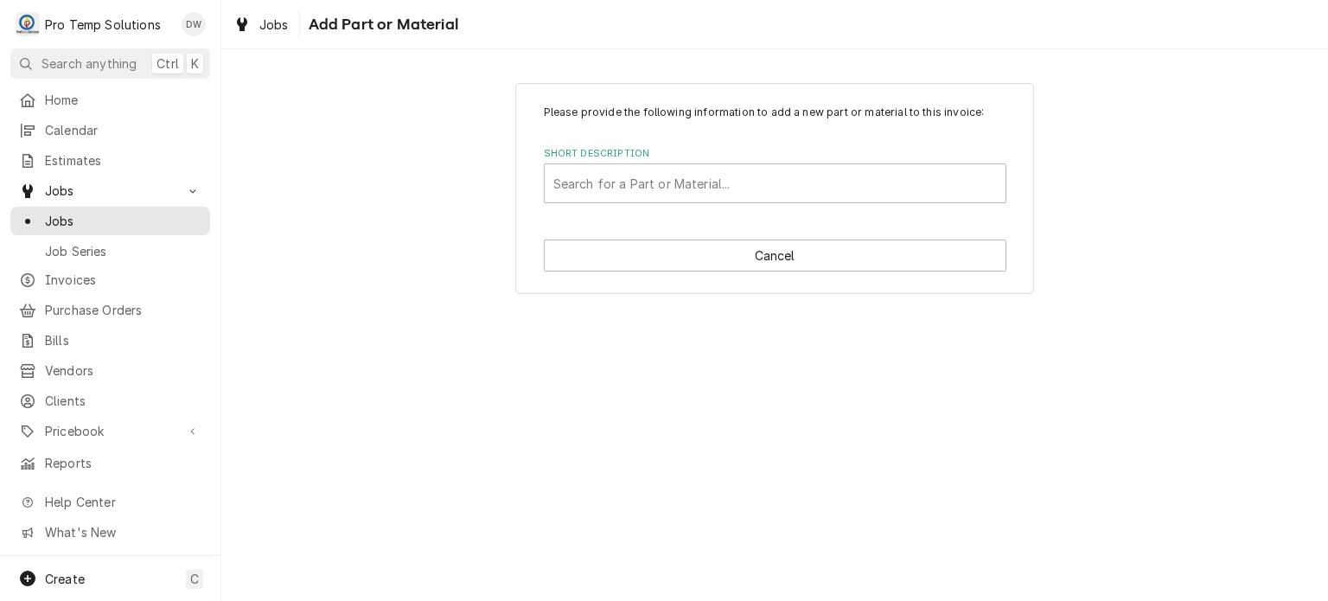
click at [689, 202] on div "Please provide the following information to add a new part or material to this …" at bounding box center [774, 188] width 519 height 211
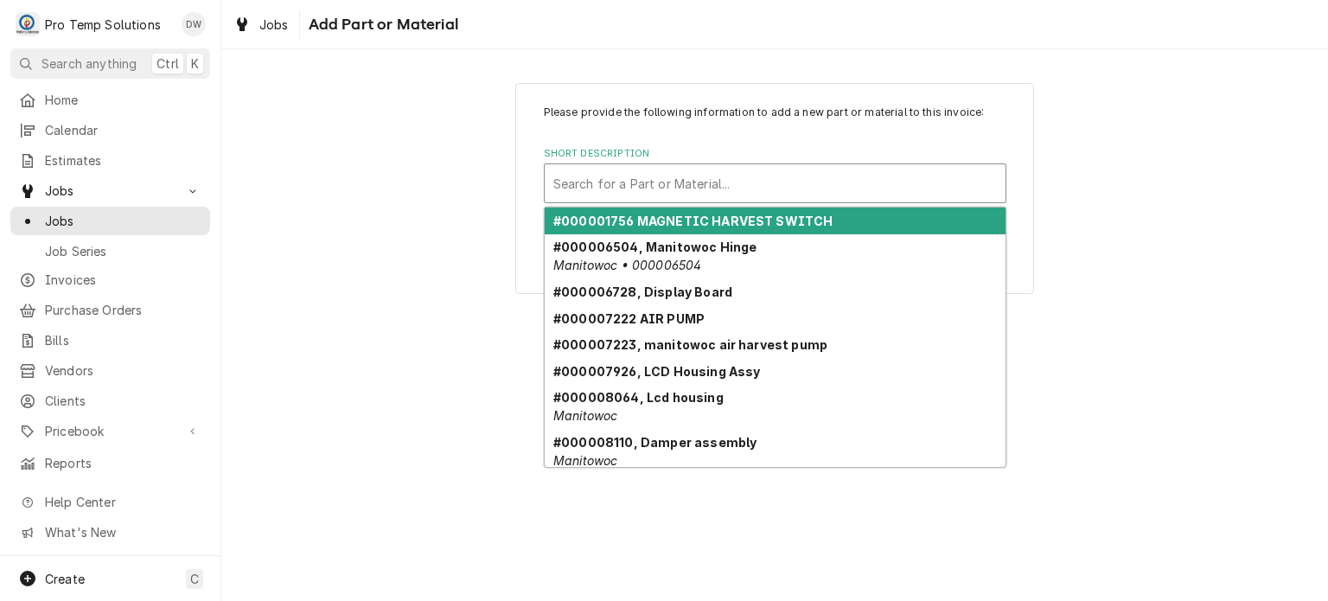
click at [688, 195] on div "Short Description" at bounding box center [774, 183] width 443 height 31
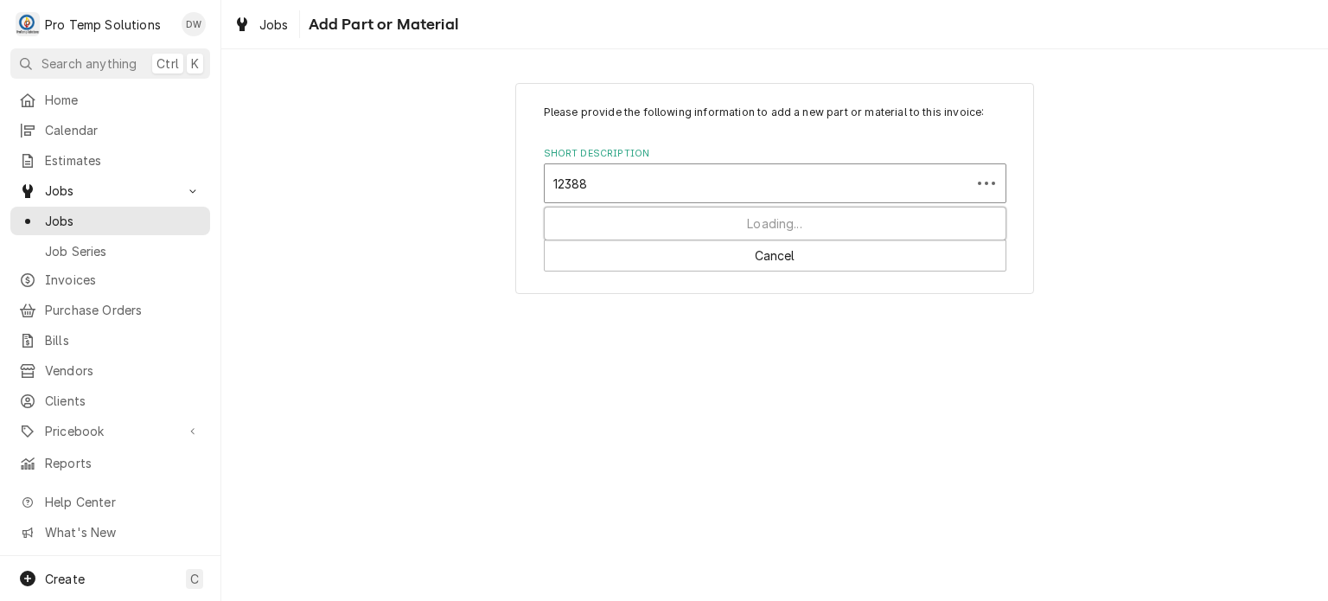
type input "123886"
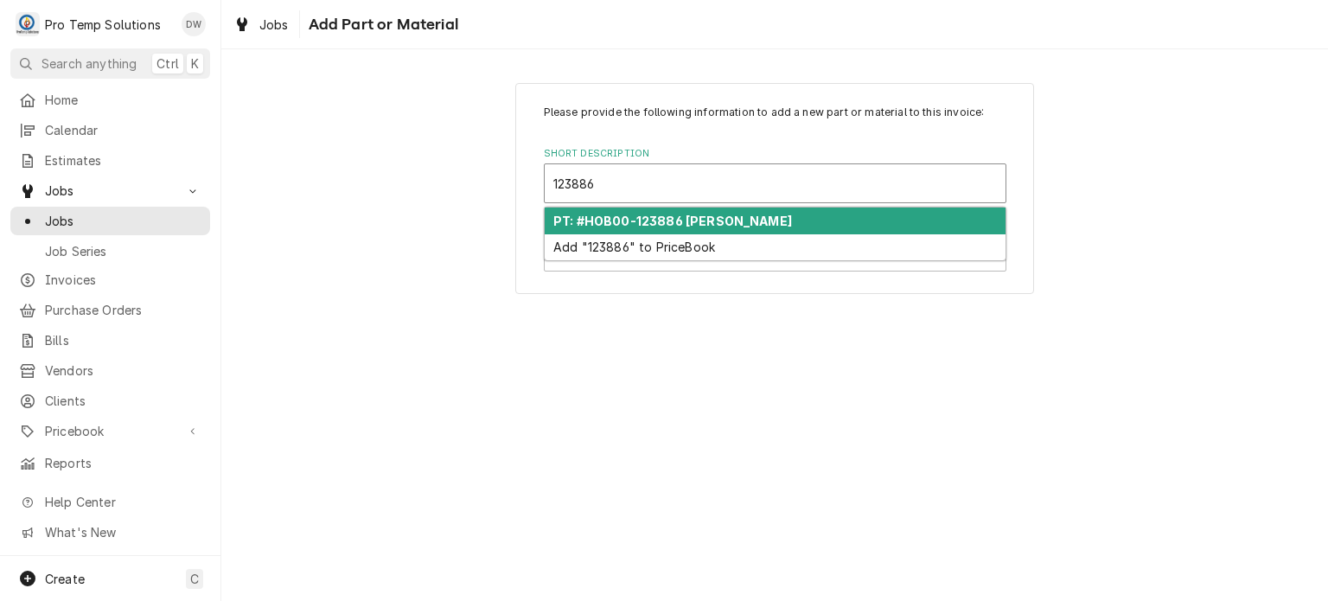
click at [707, 221] on strong "PT: #HOB00-123886 WIPER PULLEY" at bounding box center [672, 221] width 239 height 15
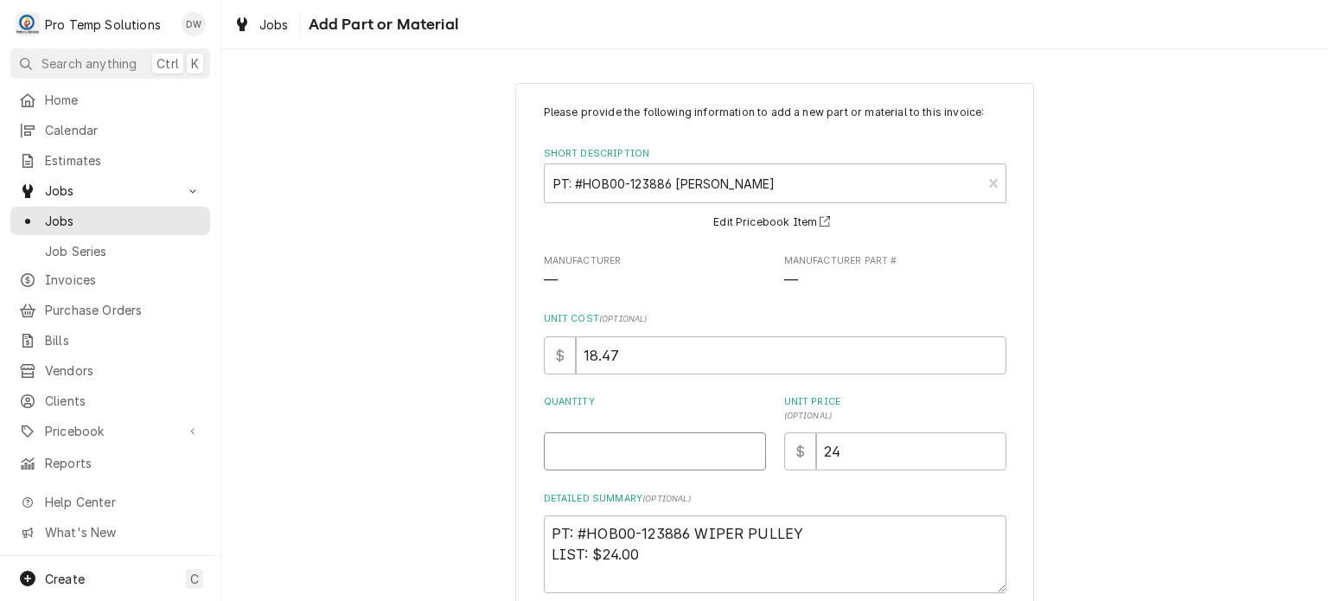
click at [688, 456] on input "Quantity" at bounding box center [655, 451] width 222 height 38
type textarea "x"
type input "1"
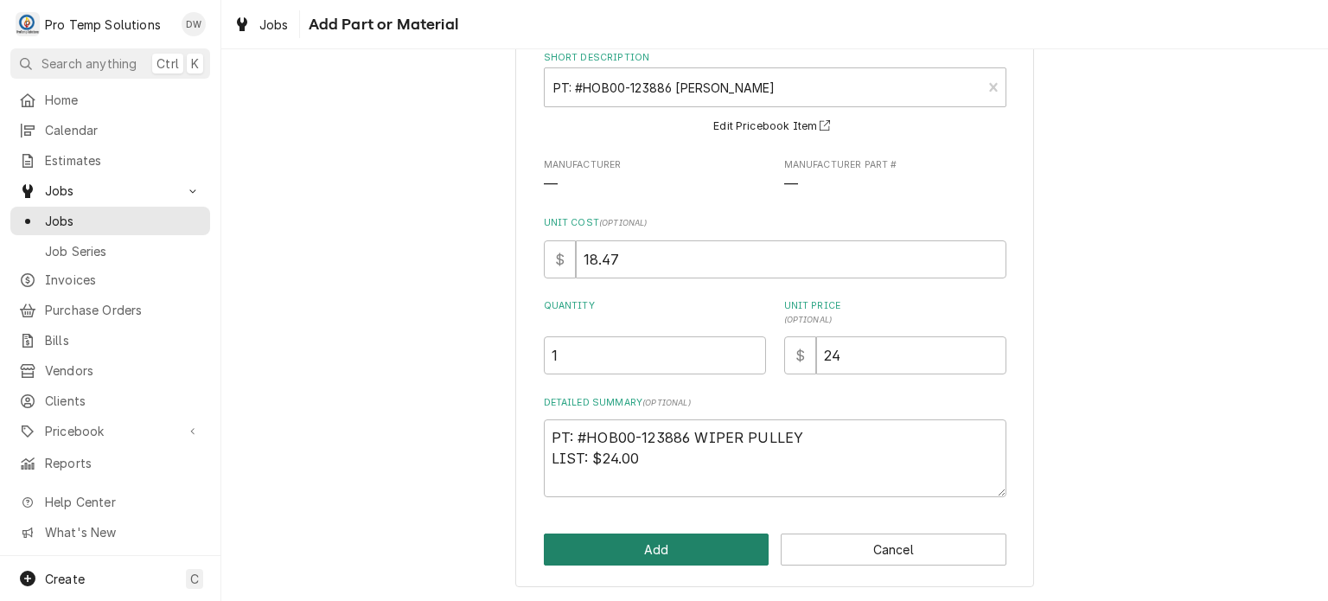
click at [669, 547] on button "Add" at bounding box center [657, 549] width 226 height 32
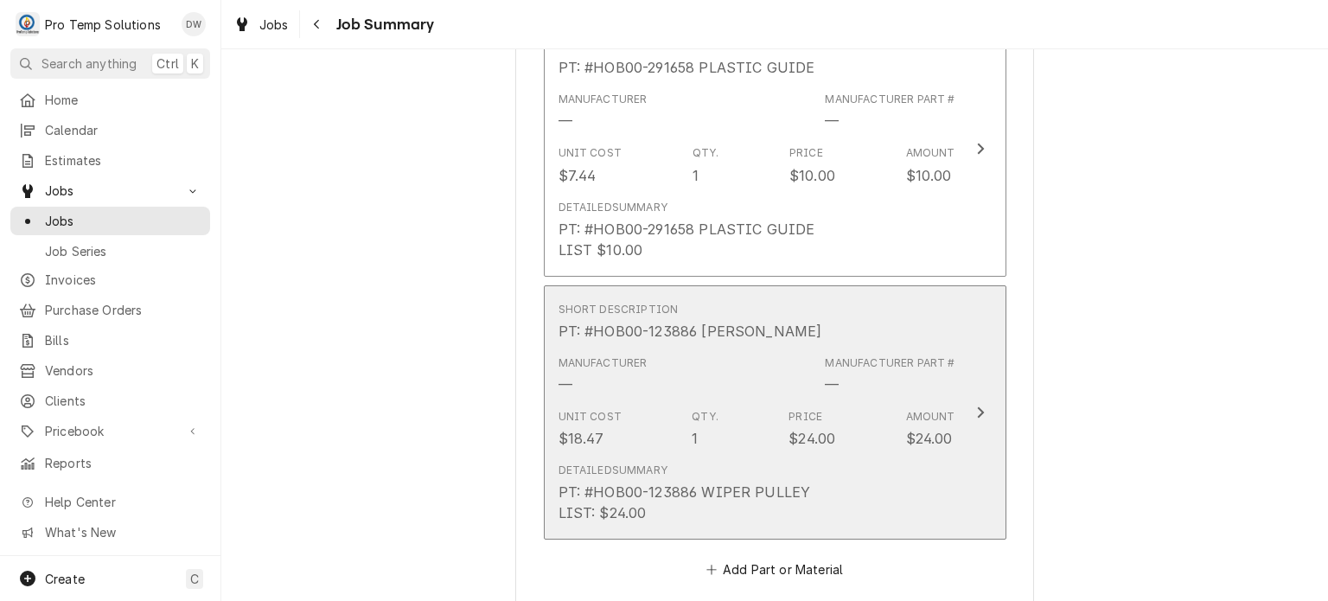
scroll to position [1748, 0]
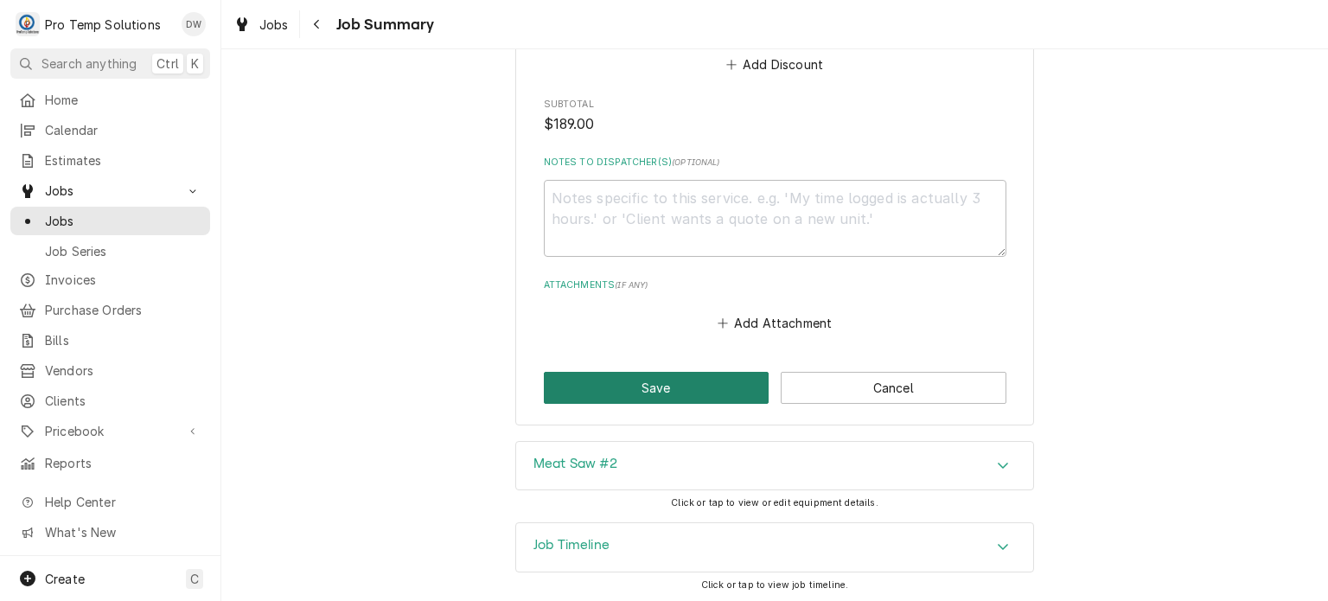
click at [632, 391] on button "Save" at bounding box center [657, 388] width 226 height 32
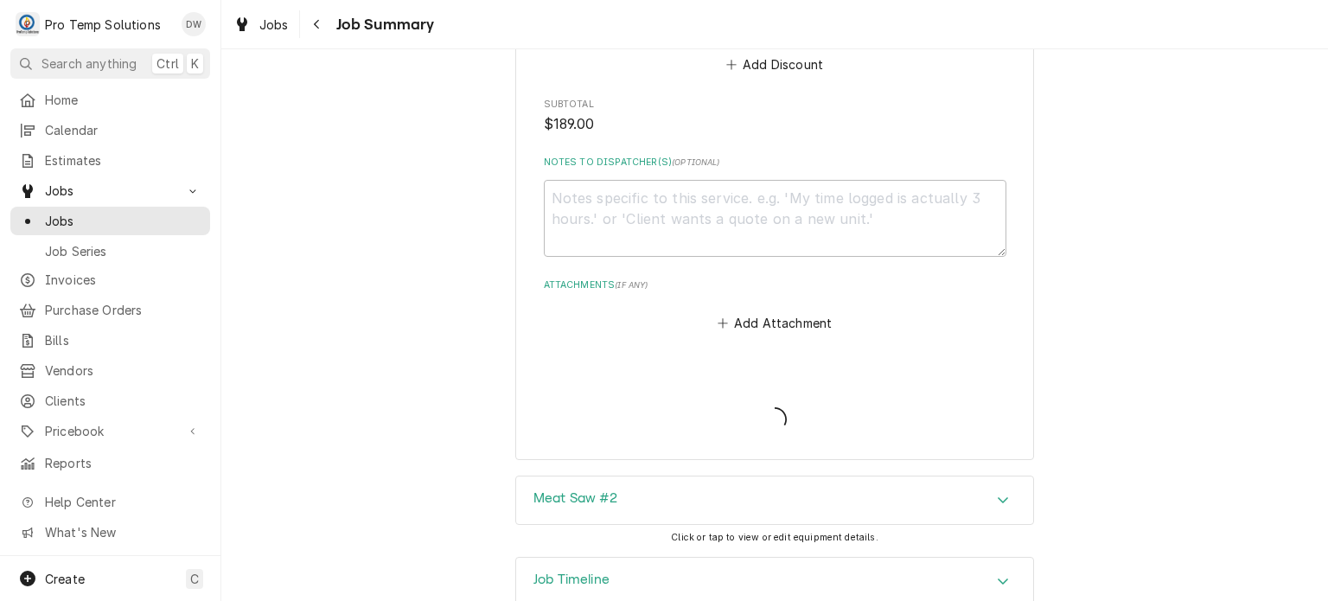
type textarea "x"
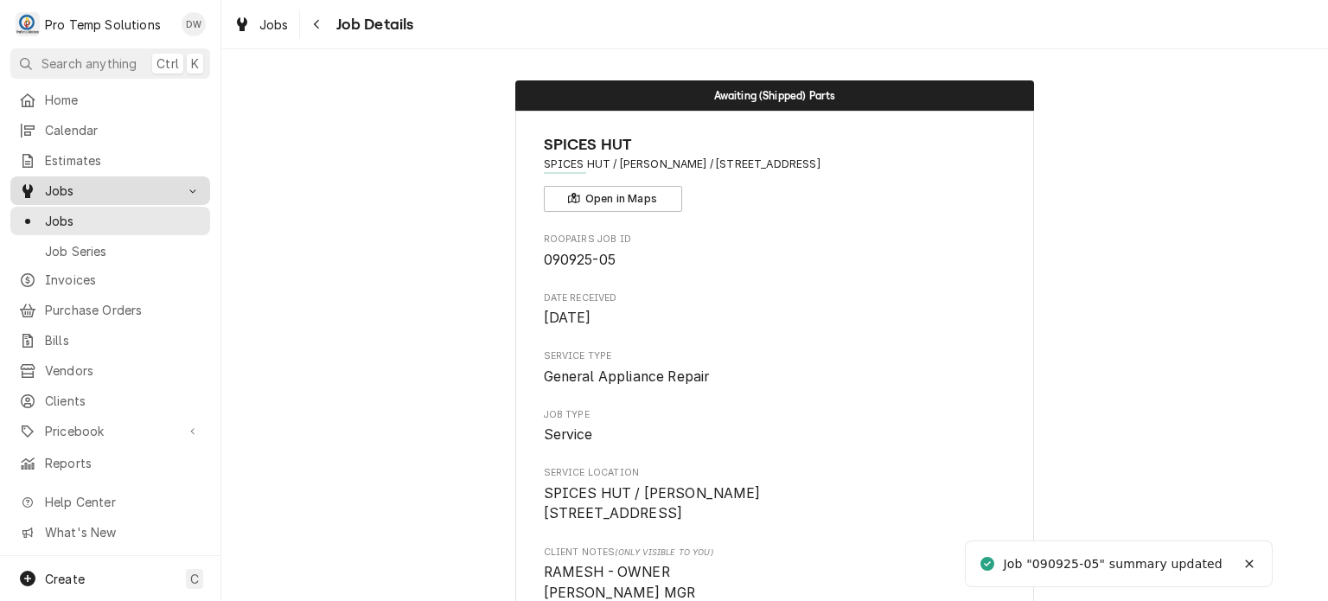
click at [95, 182] on span "Jobs" at bounding box center [110, 191] width 131 height 18
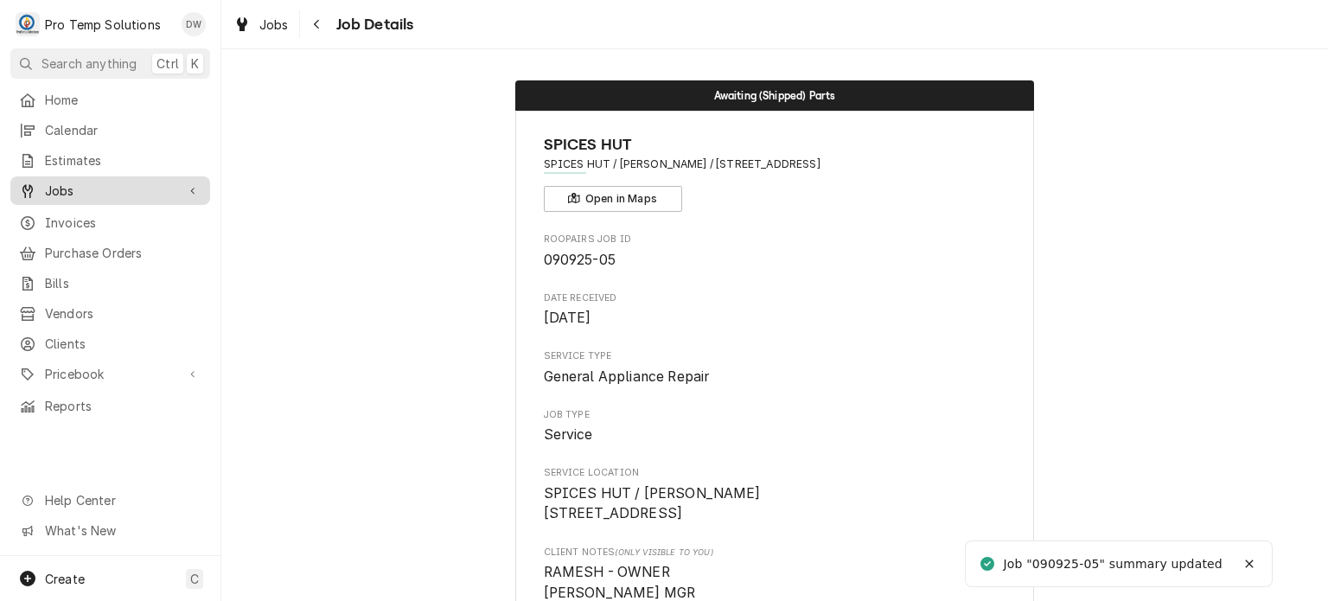
click at [95, 182] on span "Jobs" at bounding box center [110, 191] width 131 height 18
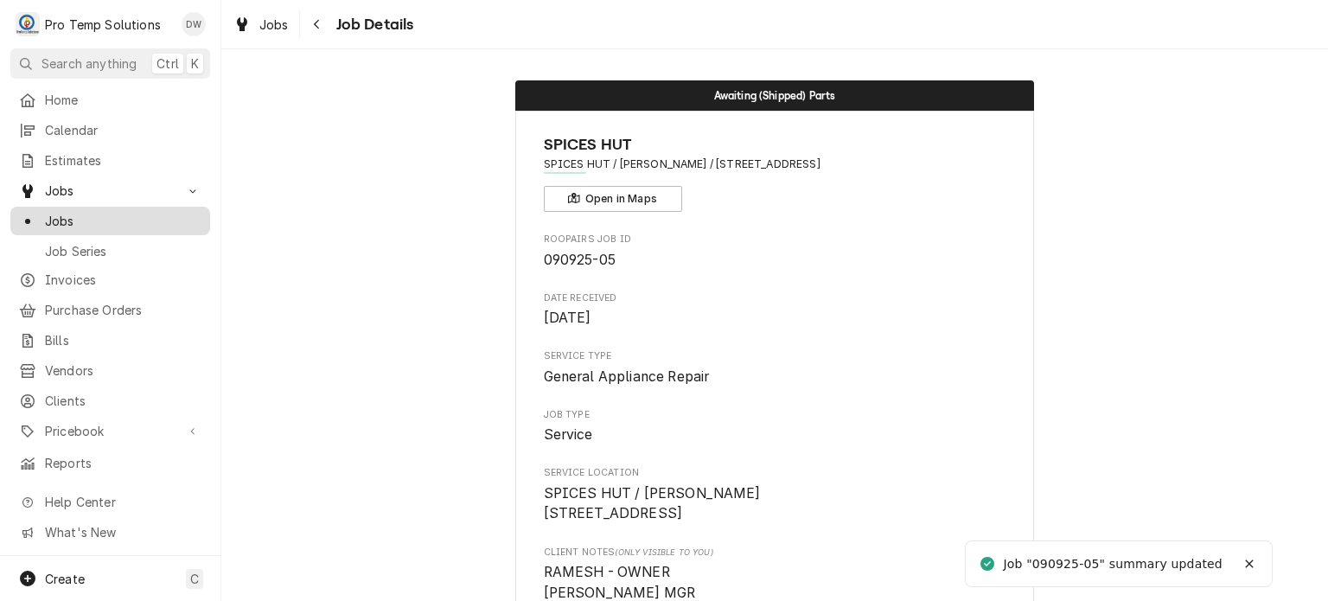
click at [102, 212] on span "Jobs" at bounding box center [123, 221] width 156 height 18
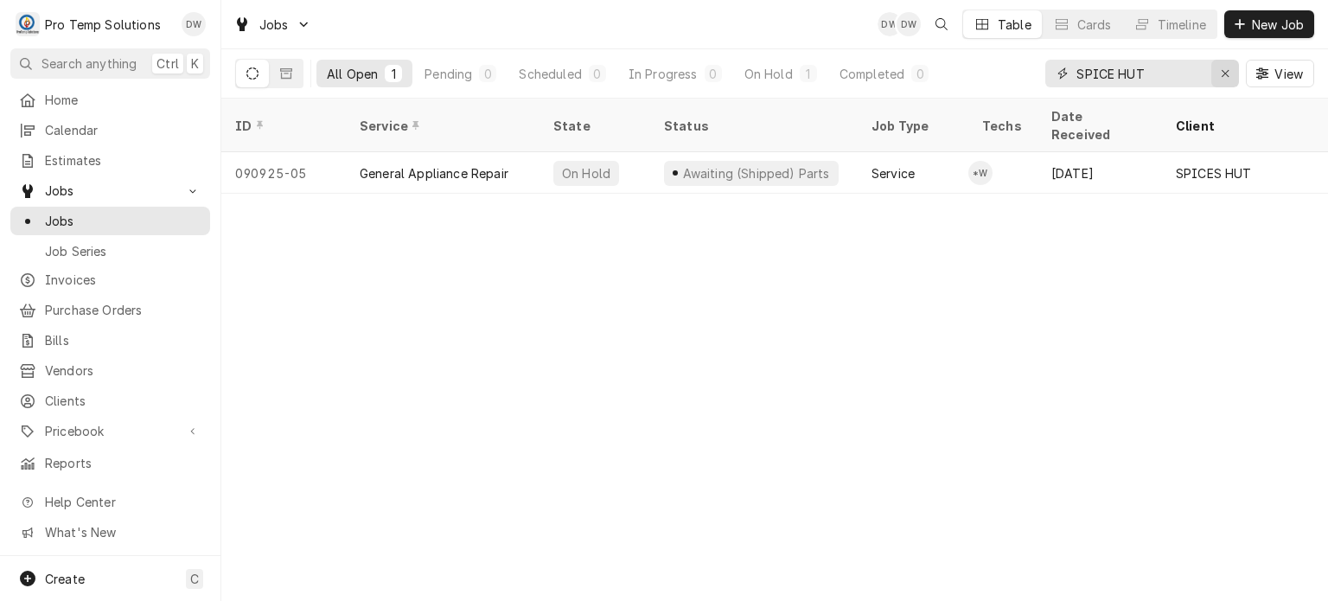
click at [1216, 73] on div "Erase input" at bounding box center [1224, 73] width 17 height 17
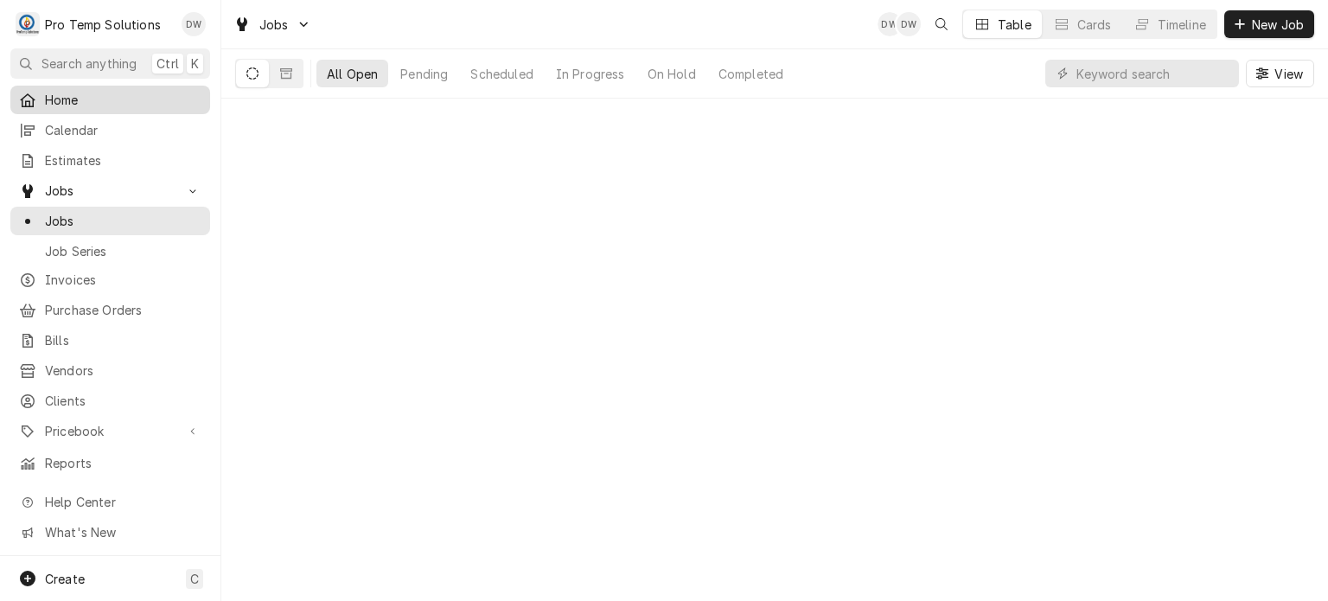
click at [64, 105] on span "Home" at bounding box center [123, 100] width 156 height 18
